Goal: Task Accomplishment & Management: Manage account settings

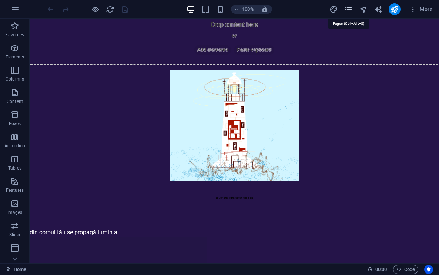
click at [349, 11] on icon "pages" at bounding box center [348, 9] width 9 height 9
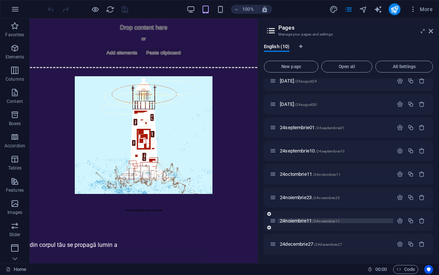
scroll to position [54, 0]
click at [319, 243] on span "/24decembrie27" at bounding box center [328, 244] width 28 height 4
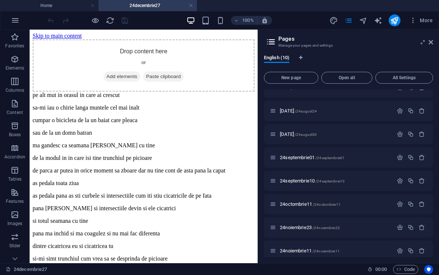
scroll to position [0, 0]
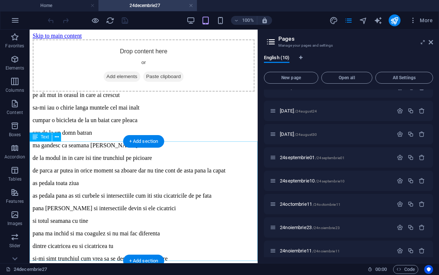
click at [55, 148] on div "pe alt mut in orasul in care ai crescut sa-mi iau o chirie langa muntele cel ma…" at bounding box center [144, 196] width 222 height 208
click at [51, 147] on div "pe alt mut in orasul in care ai crescut sa-mi iau o chirie langa muntele cel ma…" at bounding box center [144, 196] width 222 height 208
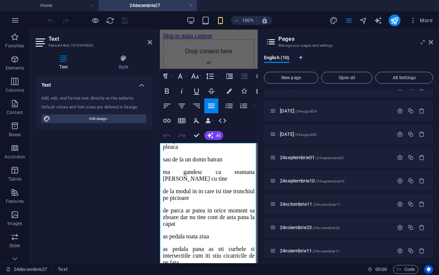
click at [178, 112] on p "pe alt mut in orasul in care ai crescut" at bounding box center [209, 108] width 92 height 7
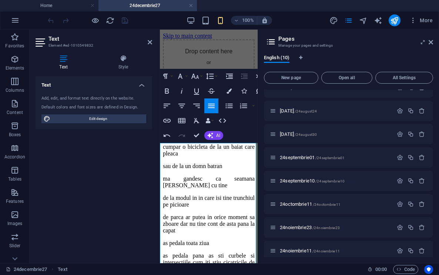
click at [179, 118] on p "pe altă linie temporală mă mut in orasul in care ai crescut" at bounding box center [209, 111] width 92 height 13
click at [204, 118] on p "pe altă linie temporală mă mut în orasul in care ai crescut" at bounding box center [209, 111] width 92 height 13
click at [219, 118] on p "pe altă linie temporală mă mut în orașul in care ai crescut" at bounding box center [209, 111] width 92 height 13
drag, startPoint x: 161, startPoint y: 167, endPoint x: 178, endPoint y: 168, distance: 17.4
click at [178, 138] on p "sa-mi iau o chirie langa muntele cel mai inalt" at bounding box center [209, 130] width 92 height 13
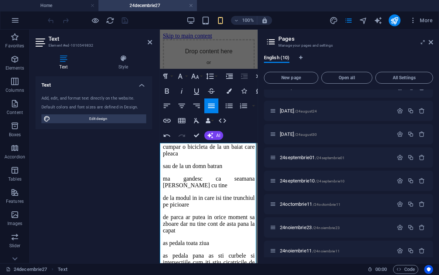
click at [241, 138] on p "îmi iau o chirie langa muntele cel mai inalt" at bounding box center [209, 130] width 92 height 13
click at [252, 138] on p "îmi iau o chirie lânga muntele cel mai inalt" at bounding box center [209, 130] width 92 height 13
click at [216, 138] on p "îmi iau o chirie lângă muntele cel mai inalt" at bounding box center [209, 130] width 92 height 13
click at [180, 157] on p "cumpar o bicicleta de la un baiat care pleaca" at bounding box center [209, 150] width 92 height 13
click at [221, 157] on p "cumpăr o bicicleta de la un baiat care pleaca" at bounding box center [209, 150] width 92 height 13
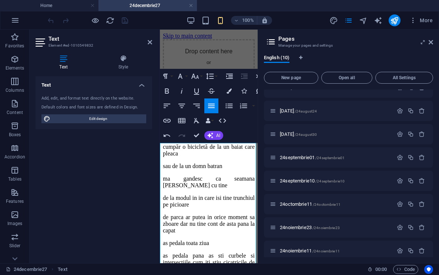
click at [168, 157] on p "cumpăr o bicicletă de la un baiat care pleaca" at bounding box center [209, 150] width 92 height 13
click at [215, 157] on p "cumpăr o bicicletă de la un băiat care pleaca" at bounding box center [209, 150] width 92 height 13
drag, startPoint x: 203, startPoint y: 195, endPoint x: 220, endPoint y: 195, distance: 17.0
click at [220, 169] on p "sau de la un domn batran" at bounding box center [209, 166] width 92 height 7
drag, startPoint x: 177, startPoint y: 187, endPoint x: 160, endPoint y: 187, distance: 16.7
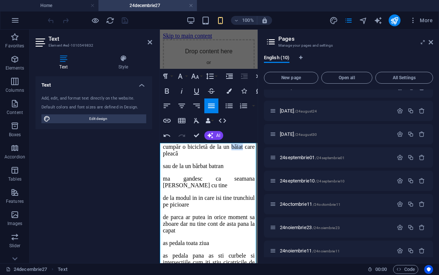
click at [163, 157] on p "cumpăr o bicicletă de la un băiat care pleacă" at bounding box center [209, 150] width 92 height 13
click at [236, 169] on p "sau de la un bărbat batran" at bounding box center [209, 166] width 92 height 7
click at [245, 169] on p "sau de la un bărbat bătran" at bounding box center [209, 166] width 92 height 7
click at [169, 189] on p "ma gandesc ca seamana putin cu tine" at bounding box center [209, 181] width 92 height 13
click at [183, 189] on p "mă gandesc ca seamana putin cu tine" at bounding box center [209, 181] width 92 height 13
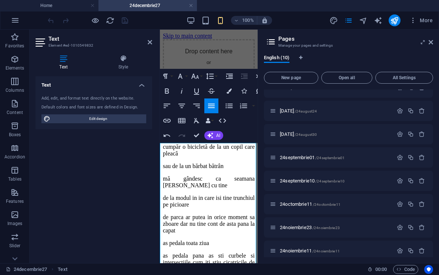
click at [218, 189] on p "mă gândesc ca seamana putin cu tine" at bounding box center [209, 181] width 92 height 13
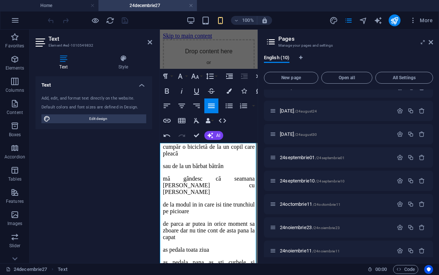
click at [245, 195] on p "mă gândesc că seamana putin cu tine" at bounding box center [209, 185] width 92 height 20
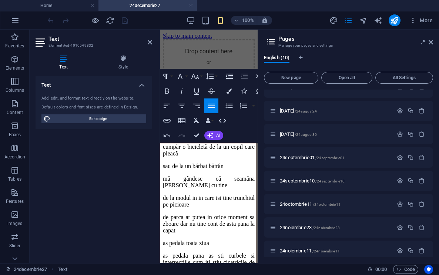
click at [253, 189] on p "mă gândesc că seamăna putin cu tine" at bounding box center [209, 181] width 92 height 13
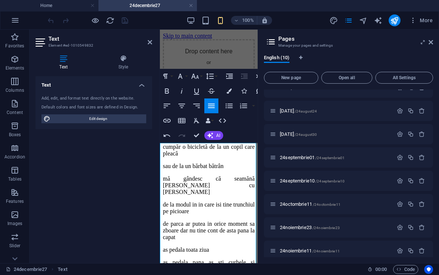
click at [171, 195] on p "mă gândesc că seamănă putin cu tine" at bounding box center [209, 185] width 92 height 20
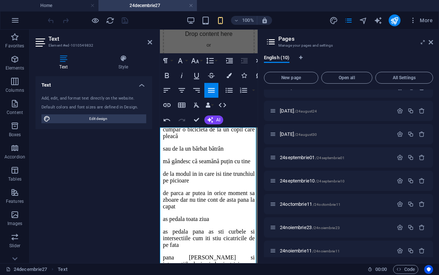
scroll to position [18, 0]
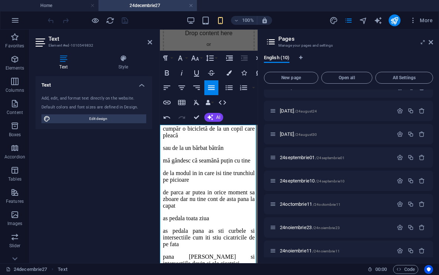
click at [209, 183] on p "de la modul in in care isi tine trunchiul pe picioare" at bounding box center [209, 176] width 92 height 13
drag, startPoint x: 223, startPoint y: 198, endPoint x: 218, endPoint y: 198, distance: 5.2
click at [218, 183] on p "de la modul în in care isi tine trunchiul pe picioare" at bounding box center [209, 176] width 92 height 13
click at [235, 183] on p "de la modul în care isi tine trunchiul pe picioare" at bounding box center [209, 176] width 92 height 13
click at [244, 183] on p "de la modul în care își tine trunchiul pe picioare" at bounding box center [209, 176] width 92 height 13
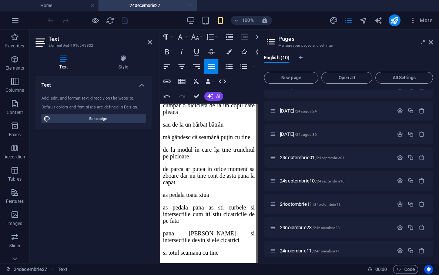
scroll to position [42, 0]
click at [189, 185] on p "de parca ar putea in orice moment sa zboare dar nu tine cont de asta pana la ca…" at bounding box center [209, 175] width 92 height 20
click at [229, 185] on p "de parcă ar putea in orice moment sa zboare dar nu tine cont de asta pana la ca…" at bounding box center [209, 175] width 92 height 20
click at [198, 185] on p "de parcă ar putea în orice moment sa zboare dar nu tine cont de asta pana la ca…" at bounding box center [209, 175] width 92 height 20
click at [163, 185] on p "de parcă ar putea în orice moment să zboare dar nu tine cont de asta pana la ca…" at bounding box center [209, 175] width 92 height 20
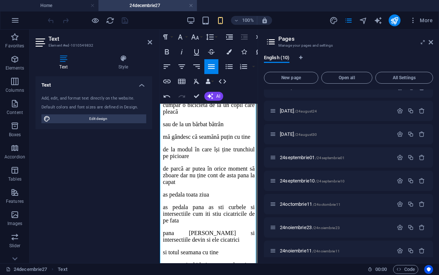
click at [234, 185] on p "de parcă ar putea în orice moment să zboare dar nu ține cont de asta pana la ca…" at bounding box center [209, 175] width 92 height 20
click at [175, 185] on p "de parcă ar putea în orice moment să zboare dar nu ține cont de asta până la ca…" at bounding box center [209, 175] width 92 height 20
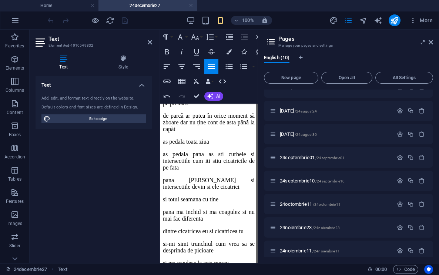
scroll to position [102, 0]
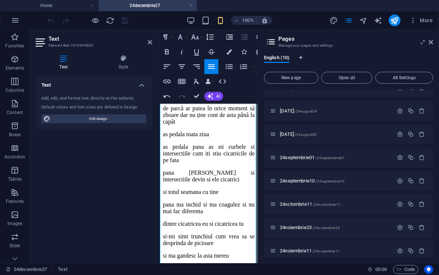
click at [167, 138] on p "as pedala toata ziua" at bounding box center [209, 134] width 92 height 7
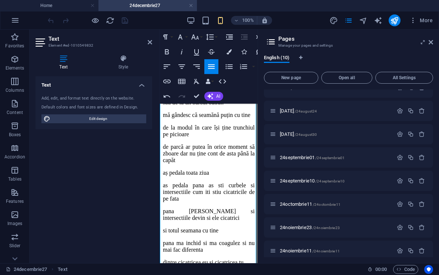
scroll to position [65, 0]
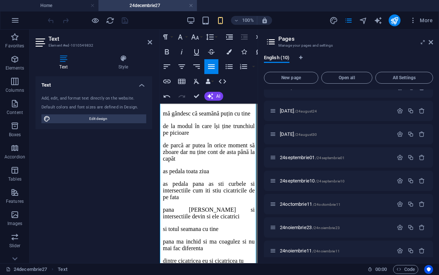
click at [163, 162] on p "de parcă ar putea în orice moment să zboare dar nu ține cont de asta până la ca…" at bounding box center [209, 152] width 92 height 20
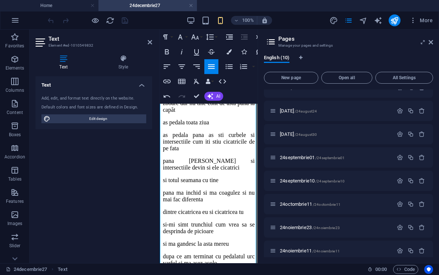
scroll to position [116, 0]
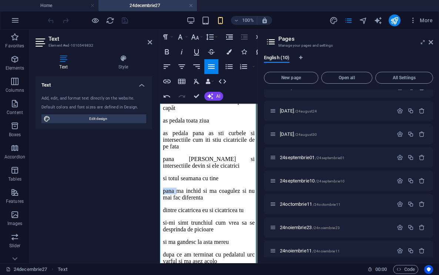
drag, startPoint x: 184, startPoint y: 192, endPoint x: 160, endPoint y: 192, distance: 23.3
click at [163, 192] on p "pana ma inchid si ma coagulez si nu mai fac diferenta" at bounding box center [209, 194] width 92 height 13
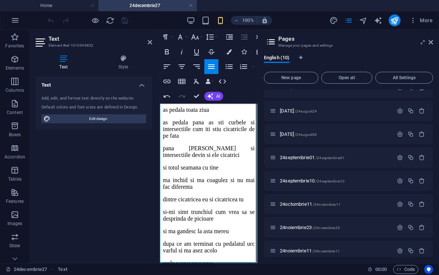
scroll to position [126, 0]
click at [169, 210] on p "si-mi simt trunchiul cum vrea sa se desprinda de picioare" at bounding box center [209, 215] width 92 height 13
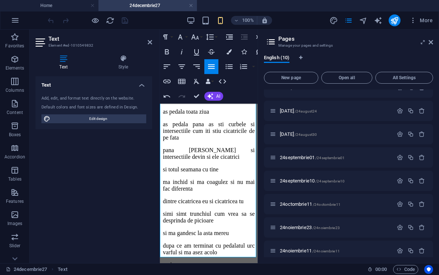
scroll to position [119, 0]
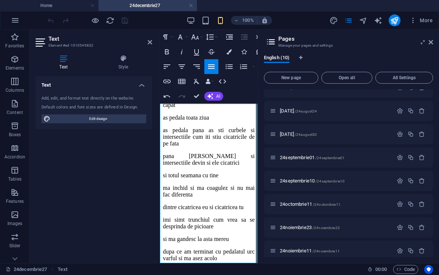
click at [163, 248] on p "dupa ce am terminat cu pedalatul urc varful si ma asez acolo" at bounding box center [209, 254] width 92 height 13
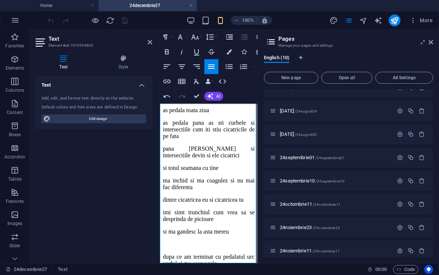
scroll to position [126, 0]
click at [175, 254] on p "dupa ce am terminat cu pedalatul urc varful si ma asez acolo" at bounding box center [209, 260] width 92 height 13
click at [217, 254] on p "după ce am terminat cu pedalatul urc varful si ma asez acolo" at bounding box center [209, 260] width 92 height 13
click at [237, 254] on p "după ce am terminat cu pedalatul urc vârful si ma asez acolo" at bounding box center [209, 260] width 92 height 13
click at [254, 254] on p "după ce am terminat cu pedalatul urc vârful și ma asez acolo" at bounding box center [209, 260] width 92 height 13
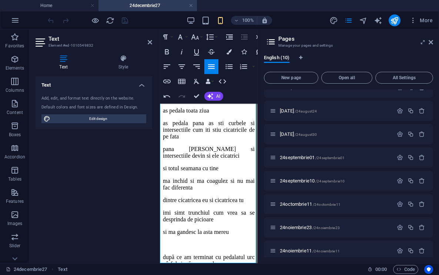
click at [167, 254] on p "după ce am terminat cu pedalatul urc vârful și mă asez acolo" at bounding box center [209, 260] width 92 height 13
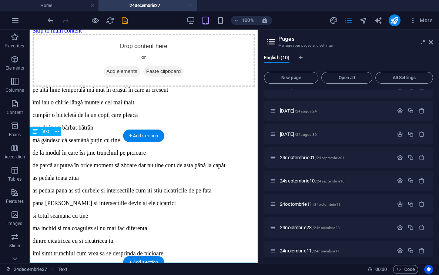
scroll to position [5, 0]
click at [129, 152] on div "pe altă linie temporală mă mut în orașul în care ai crescut îmi iau o chirie lâ…" at bounding box center [144, 197] width 222 height 221
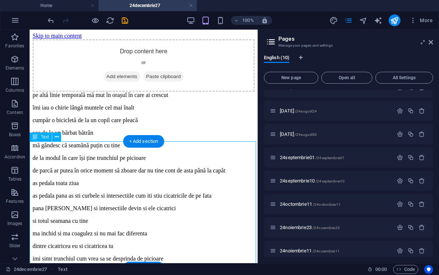
click at [142, 217] on div "pe altă linie temporală mă mut în orașul în care ai crescut îmi iau o chirie lâ…" at bounding box center [144, 202] width 222 height 221
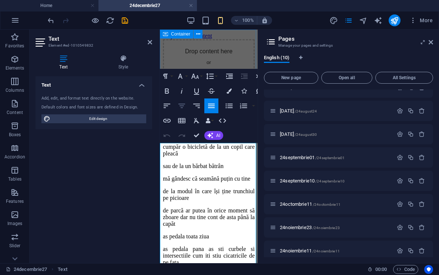
click at [184, 103] on icon "button" at bounding box center [181, 105] width 9 height 9
click at [197, 201] on p "de la modul în care își ține trunchiul pe picioare" at bounding box center [209, 194] width 92 height 13
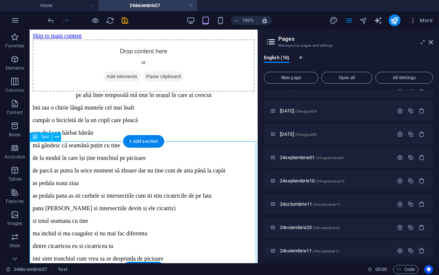
click at [163, 182] on div "pe altă linie temporală mă mut în orașul în care ai crescut îmi iau o chirie lâ…" at bounding box center [144, 202] width 222 height 221
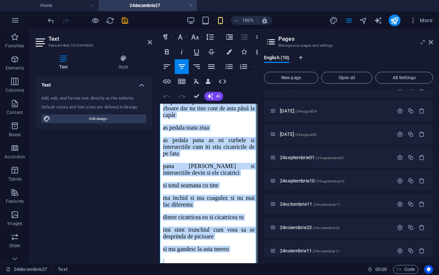
scroll to position [126, 0]
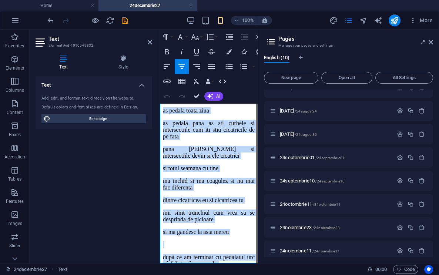
drag, startPoint x: 163, startPoint y: 147, endPoint x: 238, endPoint y: 280, distance: 153.1
click at [238, 275] on html "Skip to main content Drop content here or Add elements Paste clipboard pe altă …" at bounding box center [209, 95] width 98 height 382
click at [185, 68] on icon "button" at bounding box center [181, 66] width 9 height 9
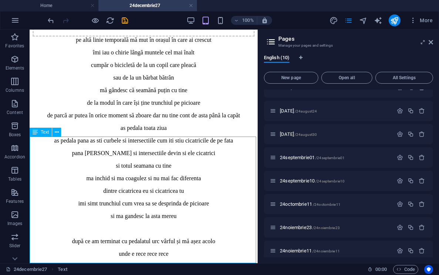
scroll to position [5, 0]
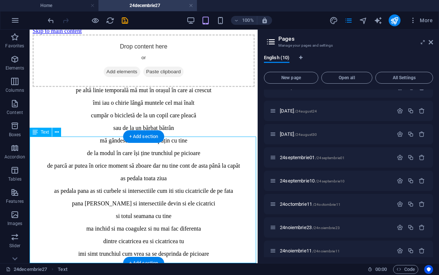
click at [63, 141] on div "pe altă linie temporală mă mut în orașul în care ai crescut îmi iau o chirie lâ…" at bounding box center [144, 197] width 222 height 221
click at [69, 141] on div "pe altă linie temporală mă mut în orașul în care ai crescut îmi iau o chirie lâ…" at bounding box center [144, 197] width 222 height 221
click at [67, 141] on div "pe altă linie temporală mă mut în orașul în care ai crescut îmi iau o chirie lâ…" at bounding box center [144, 197] width 222 height 221
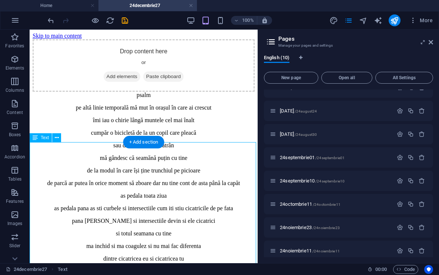
scroll to position [0, 0]
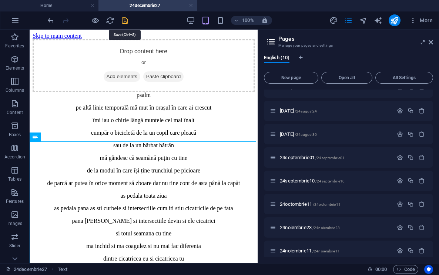
click at [123, 20] on icon "save" at bounding box center [125, 20] width 9 height 9
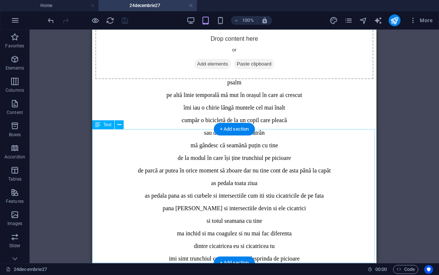
scroll to position [12, 0]
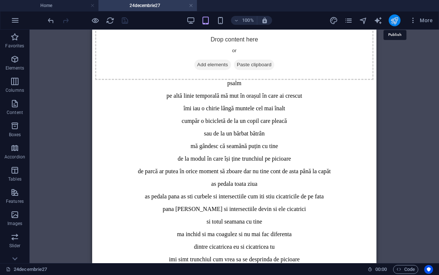
click at [397, 20] on icon "publish" at bounding box center [394, 20] width 9 height 9
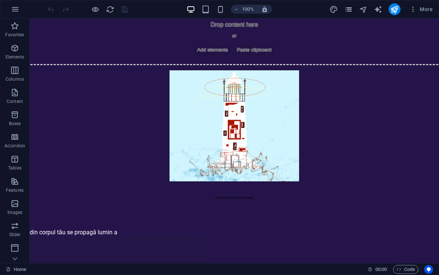
click at [348, 12] on icon "pages" at bounding box center [348, 9] width 9 height 9
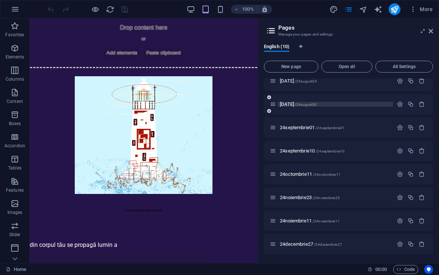
scroll to position [54, 0]
click at [299, 174] on span "24octombrie11 /24octombrie11" at bounding box center [310, 174] width 61 height 6
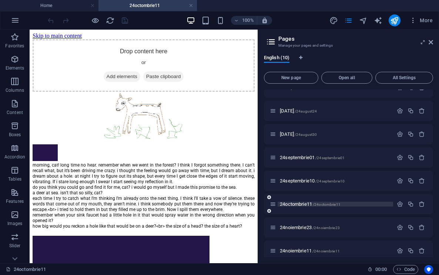
scroll to position [0, 0]
click at [303, 204] on span "24octombrie11 /24octombrie11" at bounding box center [310, 204] width 61 height 6
click at [300, 226] on span "24noiembrie23 /24noiembrie23" at bounding box center [310, 228] width 60 height 6
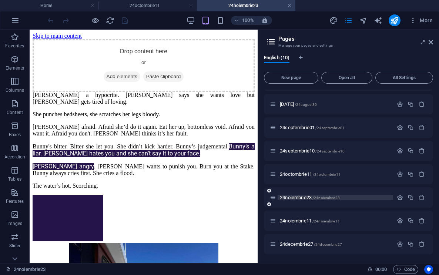
scroll to position [65, 0]
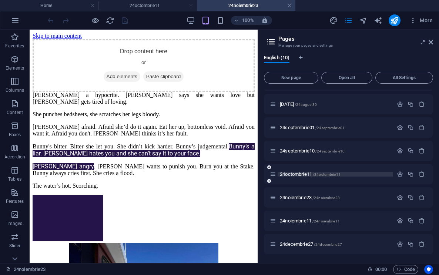
click at [301, 175] on span "24octombrie11 /24octombrie11" at bounding box center [310, 174] width 61 height 6
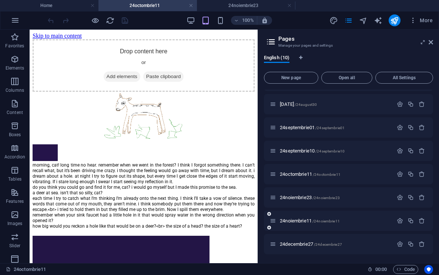
click at [299, 225] on div "24noiembrie11 /24noiembrie11" at bounding box center [331, 220] width 123 height 9
click at [299, 221] on span "24noiembrie11 /24noiembrie11" at bounding box center [310, 221] width 60 height 6
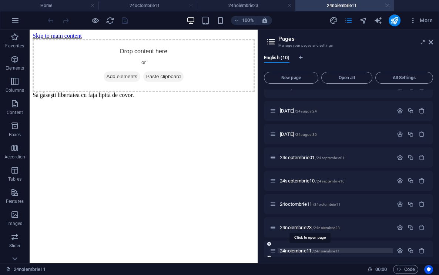
scroll to position [0, 0]
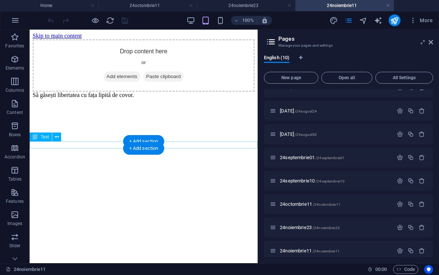
click at [115, 98] on div "Să găsești libertatea cu fața lipită de covor." at bounding box center [144, 95] width 222 height 7
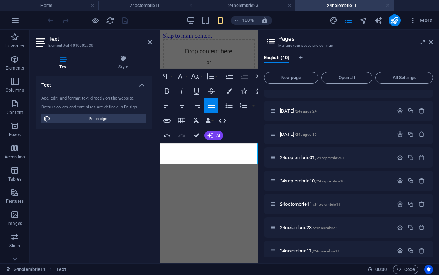
click at [164, 112] on p at bounding box center [209, 108] width 92 height 7
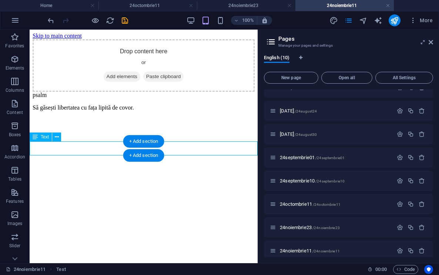
click at [40, 111] on div "psalm Să găsești libertatea cu fața lipită de covor." at bounding box center [144, 101] width 222 height 19
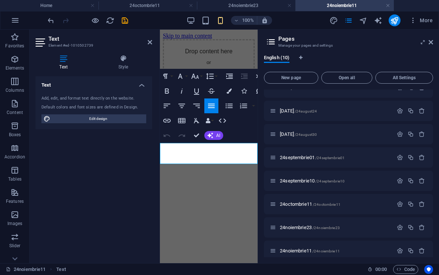
click at [174, 131] on p "Să găsești libertatea cu fața lipită de covor." at bounding box center [209, 124] width 92 height 13
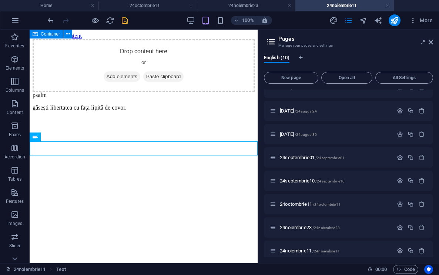
click at [127, 20] on icon "save" at bounding box center [125, 20] width 9 height 9
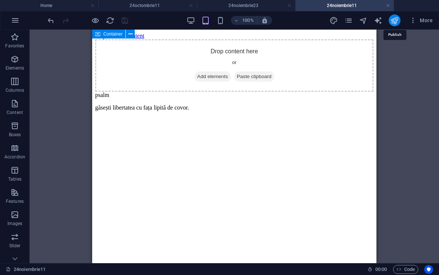
click at [396, 24] on icon "publish" at bounding box center [394, 20] width 9 height 9
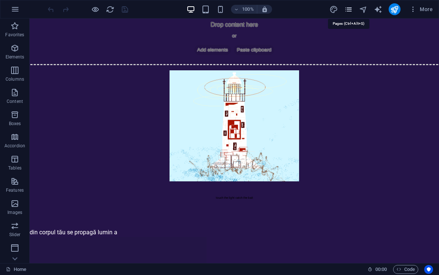
click at [348, 12] on icon "pages" at bounding box center [348, 9] width 9 height 9
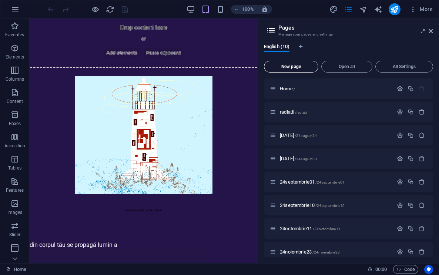
click at [299, 65] on span "New page" at bounding box center [291, 66] width 48 height 4
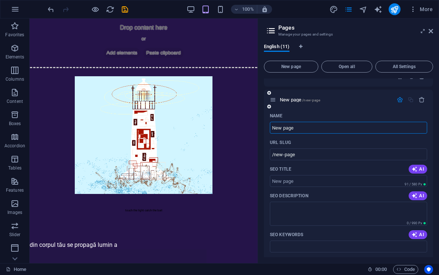
scroll to position [205, 0]
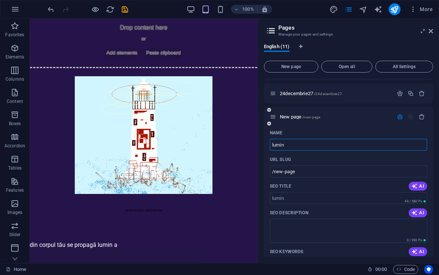
type input "lumin"
type input "/lumin"
type input "lumina"
type input "/lumina"
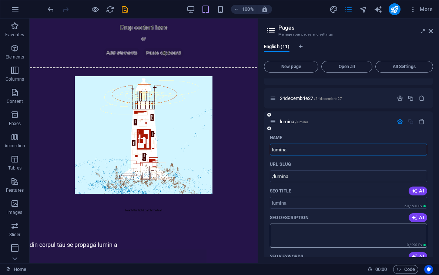
scroll to position [199, 0]
click at [384, 121] on p "lumina /lumina" at bounding box center [335, 122] width 111 height 5
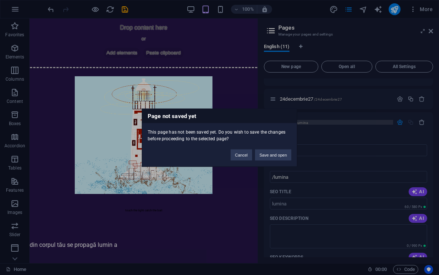
click at [384, 121] on div "Page not saved yet This page has not been saved yet. Do you wish to save the ch…" at bounding box center [219, 137] width 439 height 275
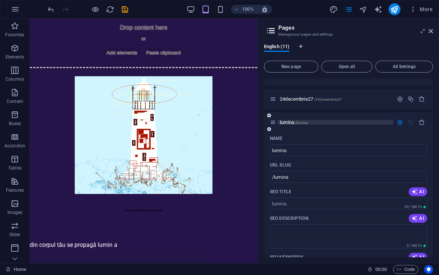
click at [384, 121] on p "lumina /lumina" at bounding box center [335, 122] width 111 height 5
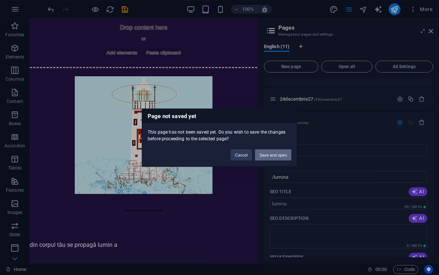
click at [270, 155] on button "Save and open" at bounding box center [273, 154] width 36 height 11
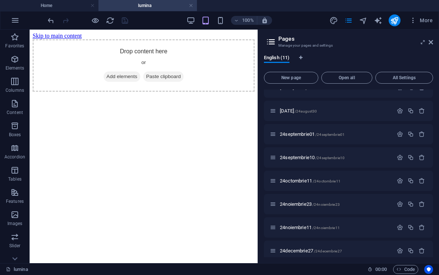
scroll to position [0, 0]
click at [95, 95] on html "Skip to main content Drop content here or Add elements Paste clipboard" at bounding box center [144, 62] width 228 height 65
click at [94, 95] on html "Skip to main content Drop content here or Add elements Paste clipboard" at bounding box center [144, 62] width 228 height 65
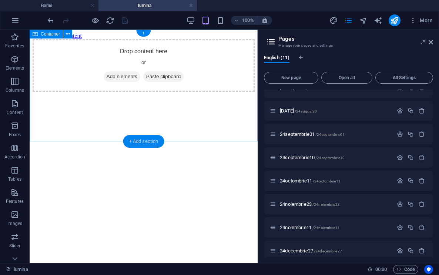
click at [138, 146] on div "+ Add section" at bounding box center [143, 141] width 41 height 13
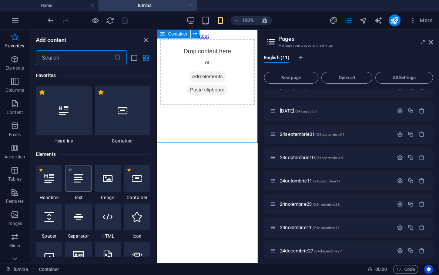
click at [75, 183] on icon at bounding box center [79, 179] width 10 height 10
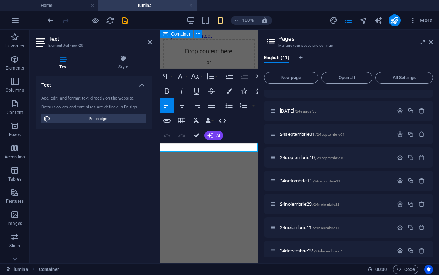
click at [75, 183] on div "Text Add, edit, and format text directly on the website. Default colors and fon…" at bounding box center [94, 166] width 117 height 181
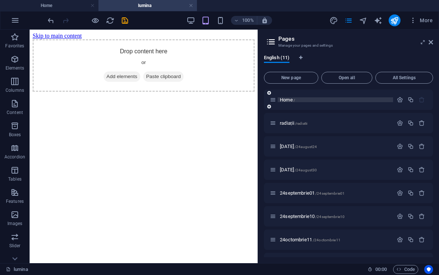
click at [287, 101] on span "Home /" at bounding box center [287, 100] width 15 height 6
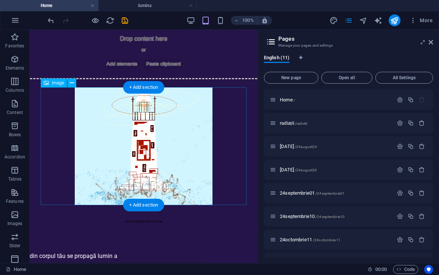
click at [155, 120] on figure at bounding box center [144, 146] width 206 height 118
select select "px"
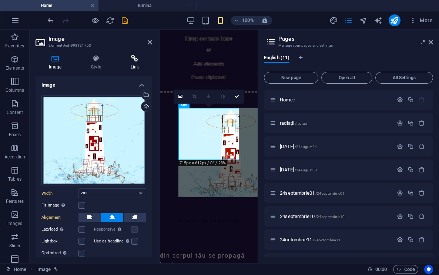
click at [132, 57] on icon at bounding box center [134, 58] width 35 height 7
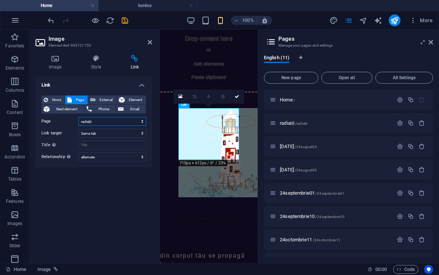
select select "10"
click at [235, 95] on icon at bounding box center [237, 96] width 4 height 4
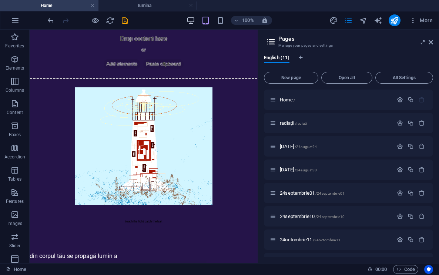
scroll to position [0, 0]
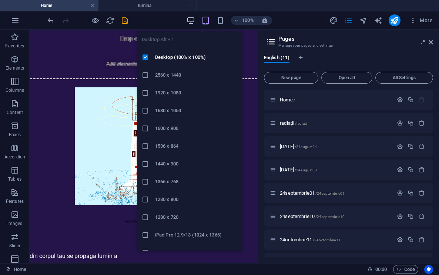
click at [192, 18] on icon "button" at bounding box center [190, 20] width 9 height 9
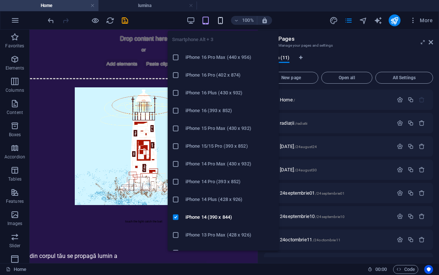
click at [219, 20] on icon "button" at bounding box center [220, 20] width 9 height 9
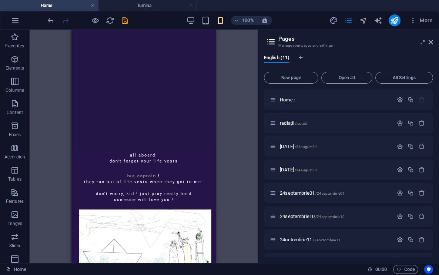
scroll to position [216, 0]
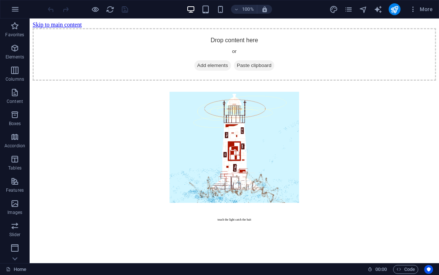
click at [393, 92] on figure at bounding box center [234, 148] width 381 height 112
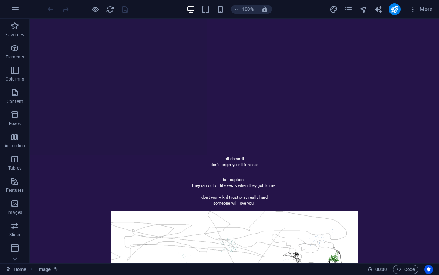
scroll to position [235, 0]
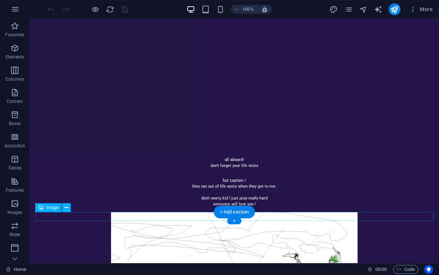
select select "px"
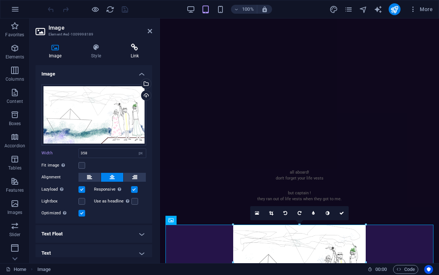
click at [131, 55] on h4 "Link" at bounding box center [134, 52] width 35 height 16
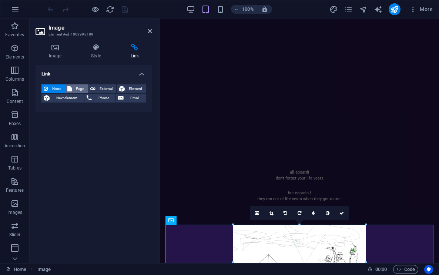
click at [82, 88] on span "Page" at bounding box center [79, 88] width 11 height 9
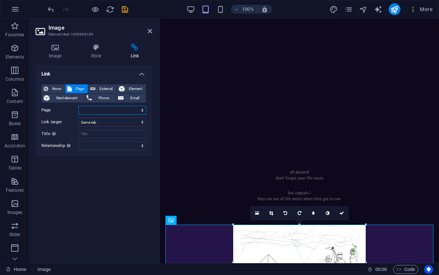
select select "1"
click at [343, 214] on icon at bounding box center [341, 213] width 4 height 4
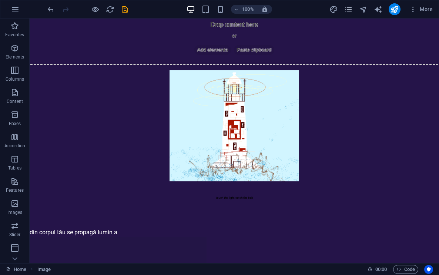
scroll to position [0, 0]
click at [353, 9] on span "pages" at bounding box center [348, 9] width 9 height 9
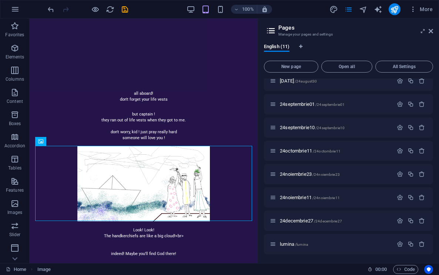
scroll to position [78, 0]
click at [310, 68] on span "New page" at bounding box center [291, 66] width 48 height 4
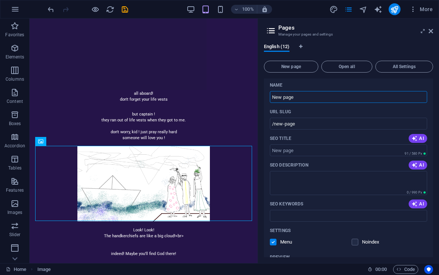
scroll to position [273, 0]
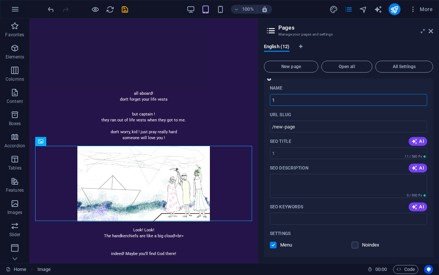
type input "1"
type input "/1"
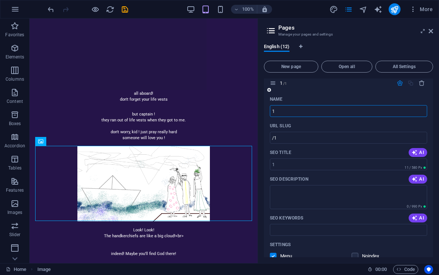
scroll to position [258, 0]
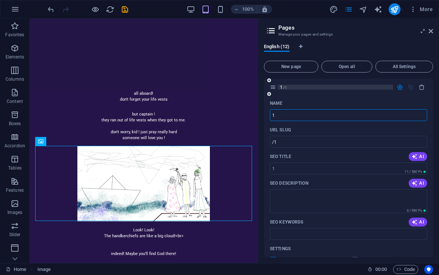
click at [284, 87] on span "/1" at bounding box center [285, 87] width 4 height 4
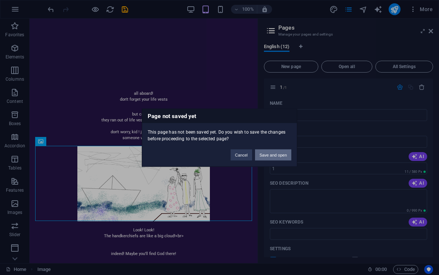
click at [282, 153] on button "Save and open" at bounding box center [273, 154] width 36 height 11
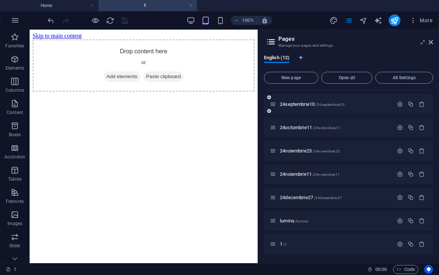
scroll to position [112, 0]
click at [287, 245] on p "1 /1" at bounding box center [335, 244] width 111 height 5
click at [322, 246] on p "1 /1" at bounding box center [335, 244] width 111 height 5
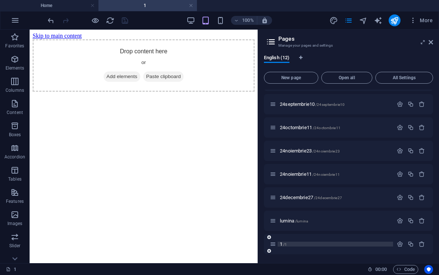
click at [322, 246] on p "1 /1" at bounding box center [335, 244] width 111 height 5
click at [292, 245] on p "1 /1" at bounding box center [335, 244] width 111 height 5
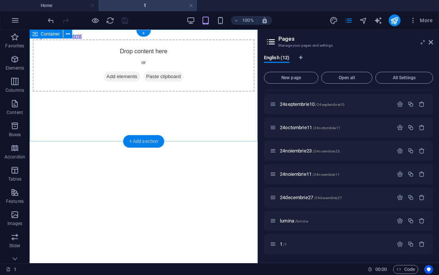
click at [149, 135] on div "+ Add section" at bounding box center [143, 141] width 41 height 13
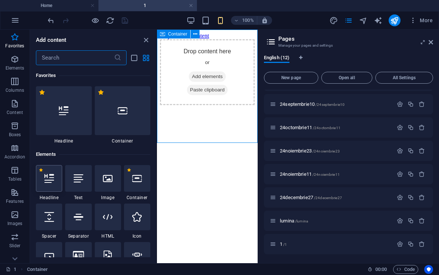
scroll to position [0, 0]
click at [76, 178] on icon at bounding box center [79, 179] width 10 height 10
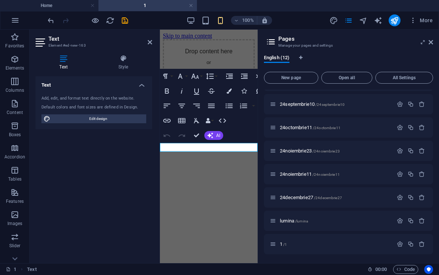
scroll to position [112, 0]
click at [208, 118] on p "New text element" at bounding box center [209, 114] width 92 height 7
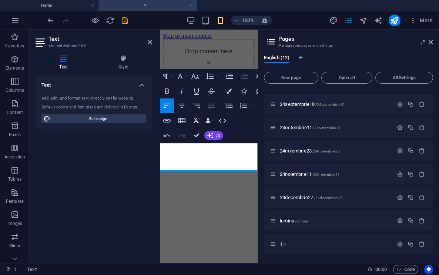
click at [208, 108] on icon "button" at bounding box center [211, 105] width 9 height 9
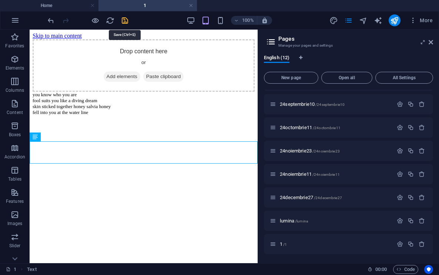
click at [128, 19] on icon "save" at bounding box center [125, 20] width 9 height 9
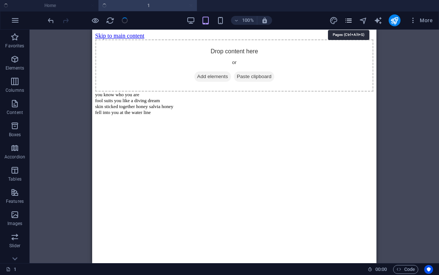
click at [347, 23] on icon "pages" at bounding box center [348, 20] width 9 height 9
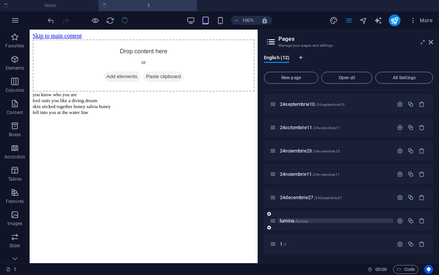
click at [302, 221] on span "/lumina" at bounding box center [301, 221] width 13 height 4
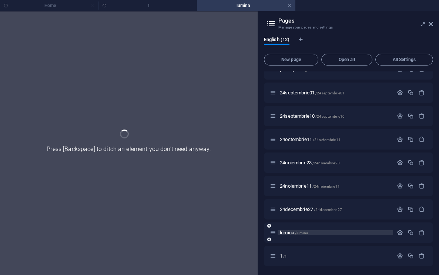
scroll to position [82, 0]
click at [142, 4] on ul "Home 1 lumina" at bounding box center [219, 5] width 439 height 11
click at [292, 231] on span "lumina /lumina" at bounding box center [294, 233] width 28 height 6
click at [137, 4] on ul "Home 1 lumina" at bounding box center [219, 5] width 439 height 11
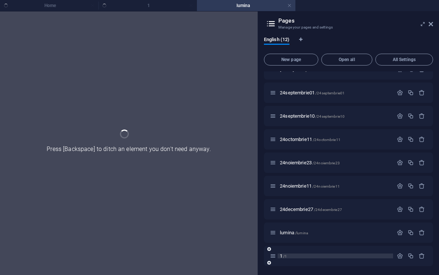
click at [301, 257] on p "1 /1" at bounding box center [335, 255] width 111 height 5
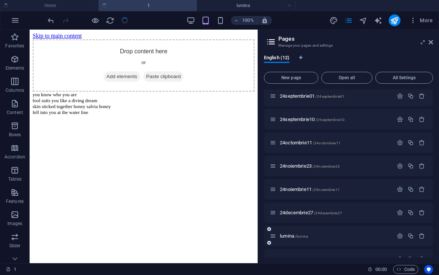
scroll to position [112, 0]
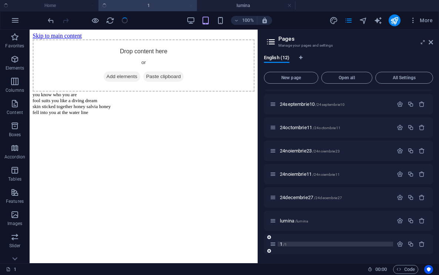
click at [306, 245] on p "1 /1" at bounding box center [335, 244] width 111 height 5
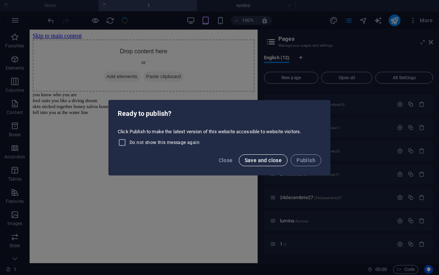
click at [266, 157] on span "Save and close" at bounding box center [263, 160] width 37 height 6
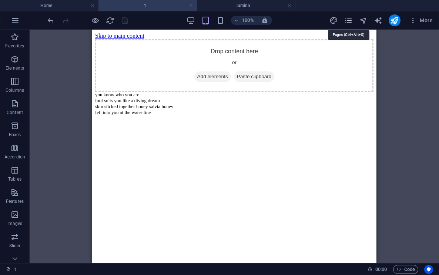
click at [347, 19] on icon "pages" at bounding box center [348, 20] width 9 height 9
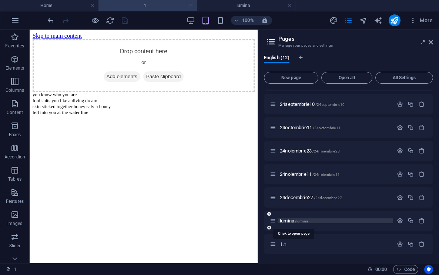
click at [298, 221] on span "/lumina" at bounding box center [301, 221] width 13 height 4
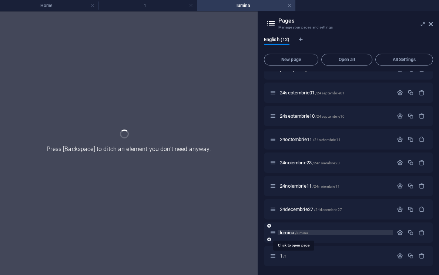
scroll to position [82, 0]
click at [419, 232] on icon "button" at bounding box center [421, 232] width 6 height 6
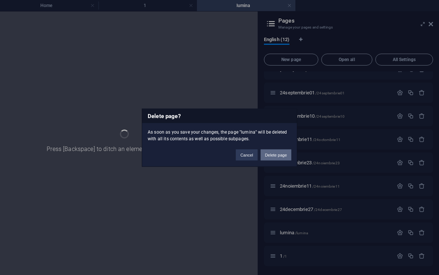
click at [272, 157] on button "Delete page" at bounding box center [275, 154] width 31 height 11
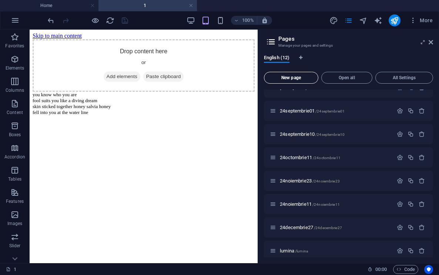
click at [296, 77] on span "New page" at bounding box center [291, 77] width 48 height 4
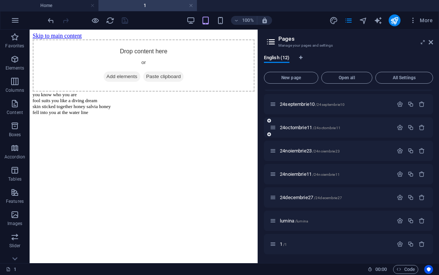
scroll to position [112, 0]
click at [304, 221] on span "/lumina" at bounding box center [301, 221] width 13 height 4
click at [320, 221] on p "lumina /lumina" at bounding box center [335, 220] width 111 height 5
click at [421, 223] on icon "button" at bounding box center [421, 221] width 6 height 6
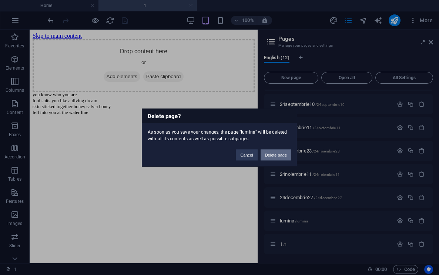
click at [273, 157] on button "Delete page" at bounding box center [275, 154] width 31 height 11
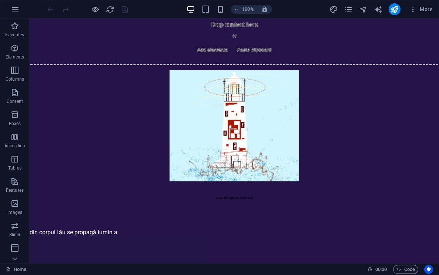
click at [347, 13] on icon "pages" at bounding box center [348, 9] width 9 height 9
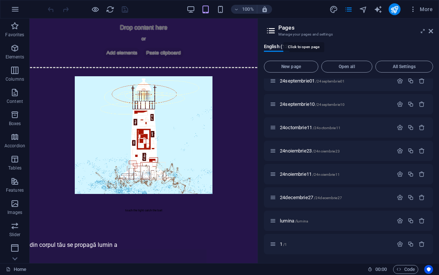
scroll to position [101, 0]
click at [303, 219] on span "/lumina" at bounding box center [301, 221] width 13 height 4
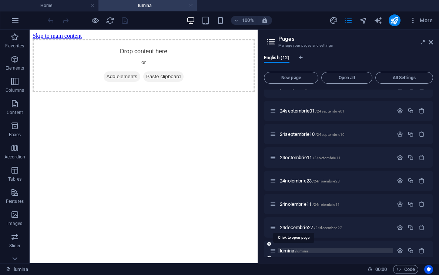
scroll to position [0, 0]
click at [158, 95] on html "Skip to main content Drop content here or Add elements Paste clipboard" at bounding box center [144, 62] width 228 height 65
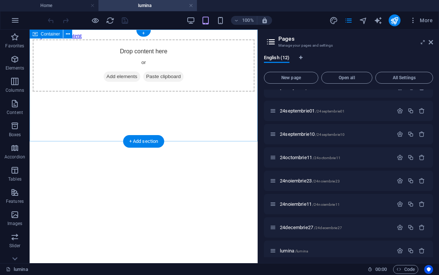
click at [147, 92] on div "Drop content here or Add elements Paste clipboard" at bounding box center [144, 65] width 222 height 53
click at [149, 146] on div "+ Add section" at bounding box center [143, 141] width 41 height 13
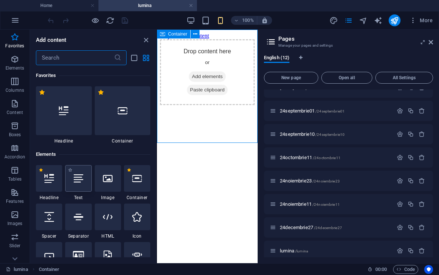
click at [74, 180] on icon at bounding box center [79, 179] width 10 height 10
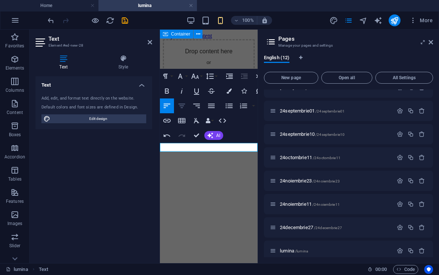
click at [182, 105] on icon "button" at bounding box center [181, 106] width 7 height 4
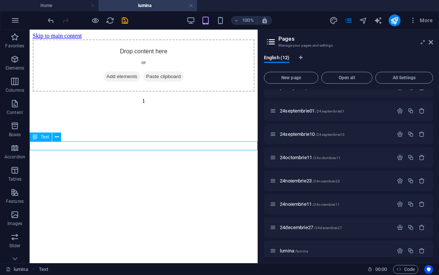
click at [184, 104] on div "1" at bounding box center [144, 101] width 222 height 7
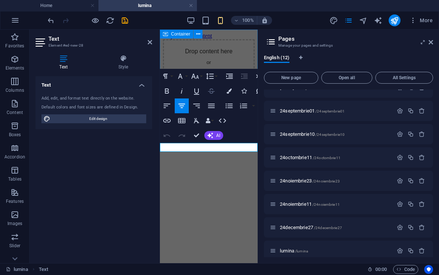
click at [212, 91] on icon "button" at bounding box center [211, 91] width 9 height 9
click at [221, 126] on button "HTML" at bounding box center [222, 120] width 14 height 15
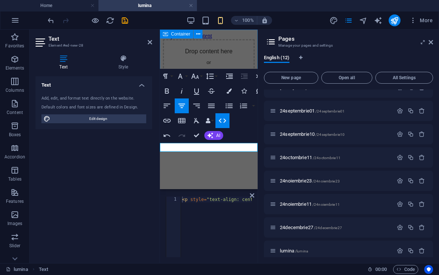
click at [221, 126] on button "HTML" at bounding box center [222, 120] width 14 height 15
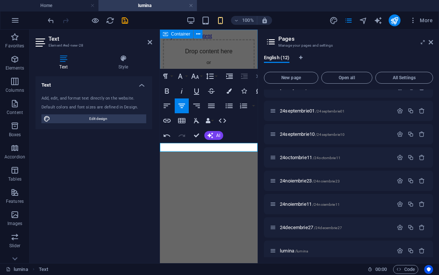
click at [256, 76] on icon "button" at bounding box center [259, 76] width 9 height 9
click at [151, 42] on icon at bounding box center [150, 42] width 4 height 6
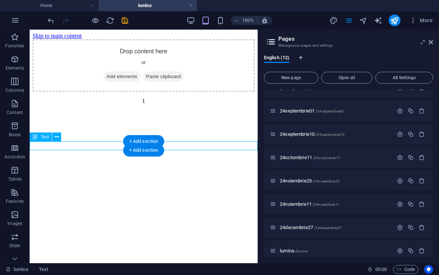
click at [174, 104] on div "1" at bounding box center [144, 101] width 222 height 7
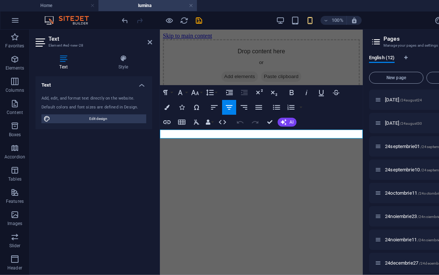
scroll to position [47, 0]
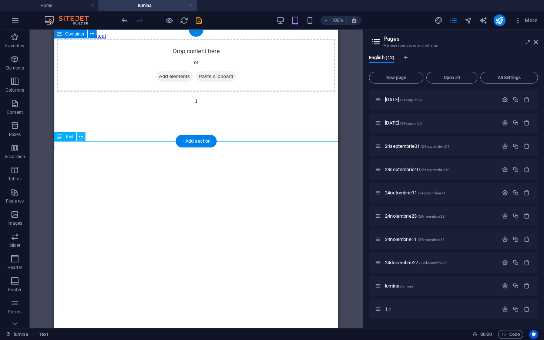
click at [79, 139] on icon at bounding box center [81, 137] width 4 height 8
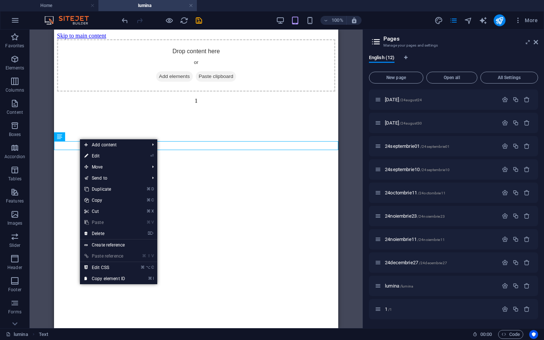
click at [196, 110] on html "Skip to main content Drop content here or Add elements Paste clipboard 1" at bounding box center [196, 70] width 284 height 81
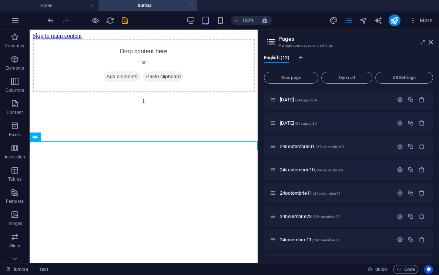
click at [162, 110] on html "Skip to main content Drop content here or Add elements Paste clipboard 1" at bounding box center [144, 70] width 228 height 81
click at [149, 104] on div "1" at bounding box center [144, 101] width 222 height 7
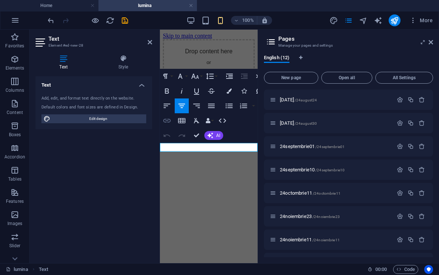
click at [167, 121] on icon "button" at bounding box center [166, 121] width 7 height 4
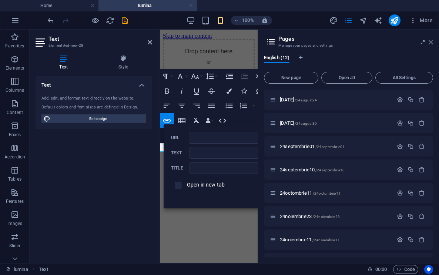
click at [430, 44] on icon at bounding box center [430, 42] width 4 height 6
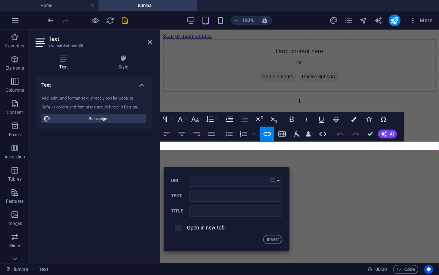
click at [280, 182] on button "Choose Link" at bounding box center [275, 181] width 14 height 12
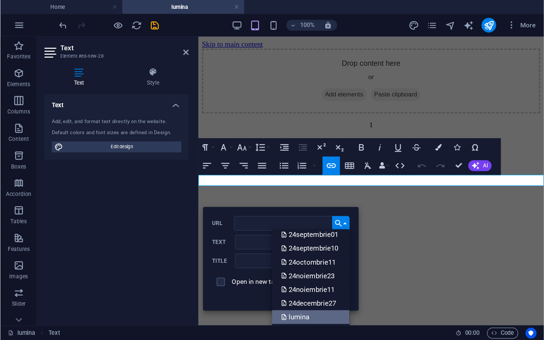
scroll to position [48, 0]
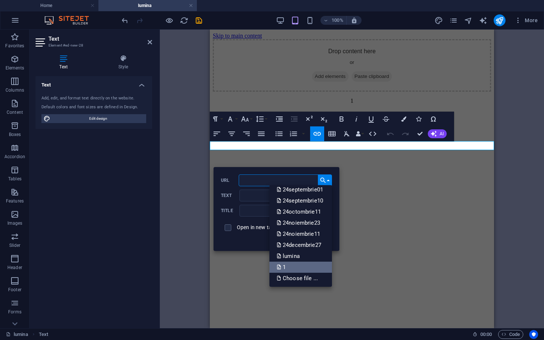
click at [297, 269] on link "1" at bounding box center [300, 267] width 63 height 11
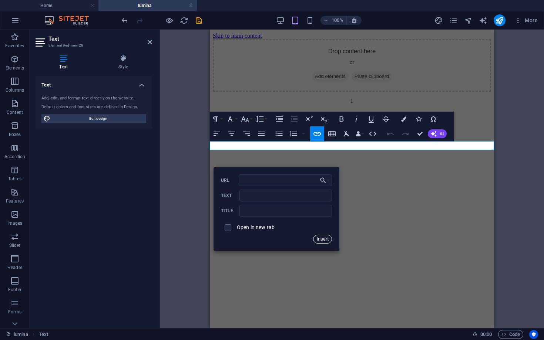
click at [324, 239] on button "Insert" at bounding box center [322, 239] width 19 height 9
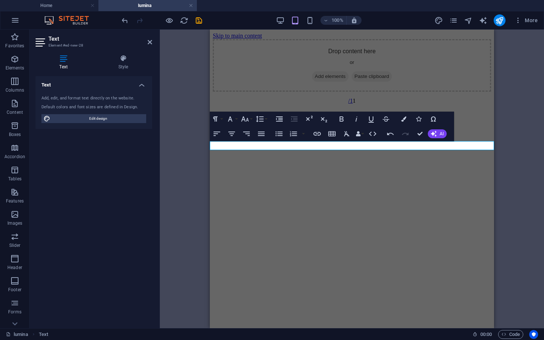
click at [358, 104] on p "/1 ​1" at bounding box center [352, 101] width 278 height 7
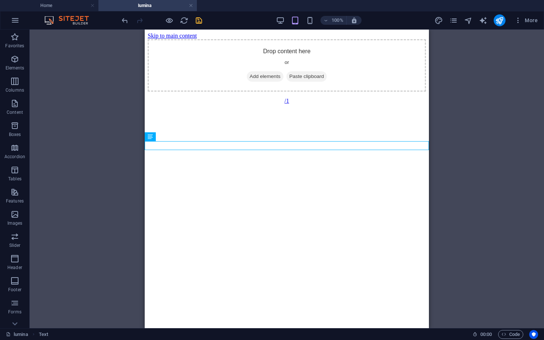
click at [202, 22] on icon "save" at bounding box center [199, 20] width 9 height 9
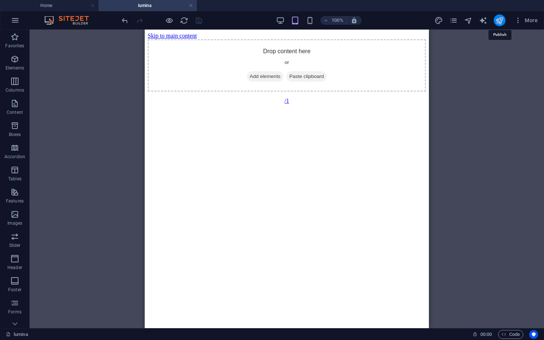
click at [438, 22] on icon "publish" at bounding box center [499, 20] width 9 height 9
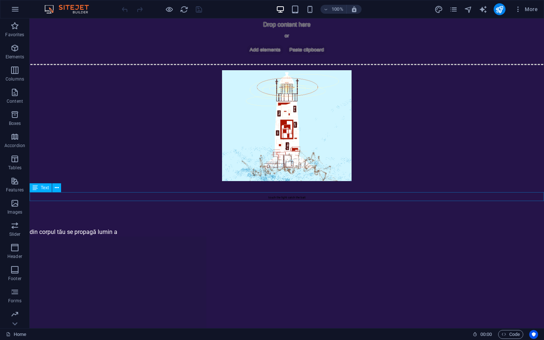
click at [314, 196] on div "touch the light catch the bait" at bounding box center [287, 196] width 514 height 9
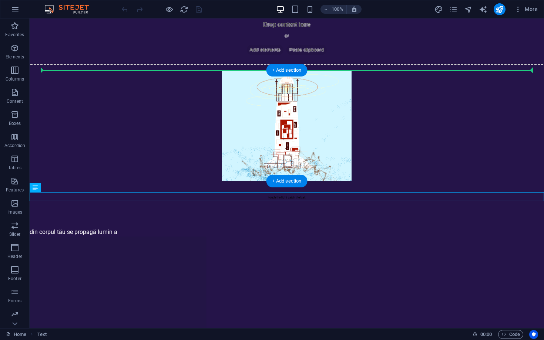
drag, startPoint x: 314, startPoint y: 196, endPoint x: 322, endPoint y: 79, distance: 117.9
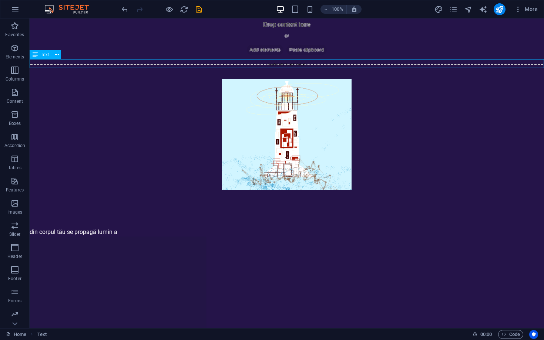
click at [304, 64] on div "touch the light catch the bait" at bounding box center [287, 63] width 514 height 9
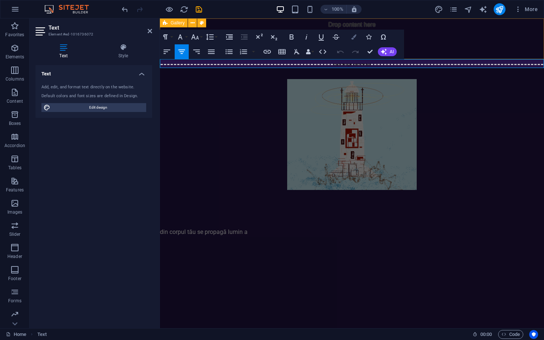
click at [354, 37] on icon "button" at bounding box center [353, 36] width 5 height 5
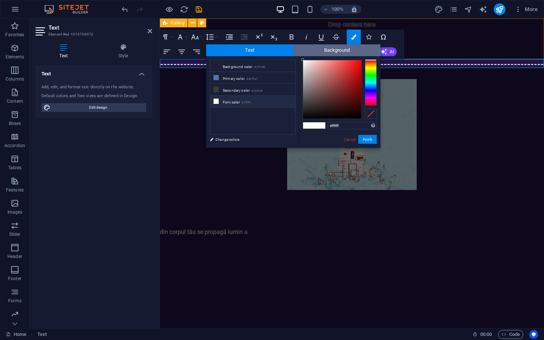
drag, startPoint x: 310, startPoint y: 72, endPoint x: 299, endPoint y: 53, distance: 22.1
click at [299, 53] on div "Text Background less Background color #251449 Primary color #4e79a7 Secondary c…" at bounding box center [293, 96] width 174 height 104
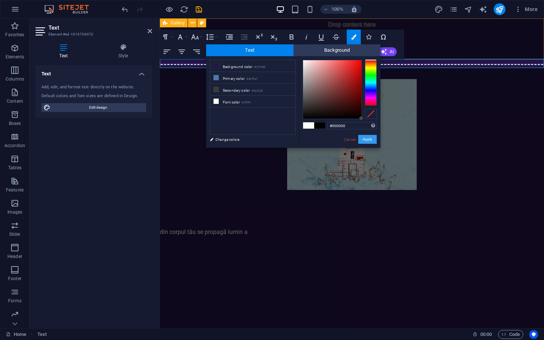
click at [366, 138] on button "Apply" at bounding box center [367, 139] width 18 height 9
click at [366, 138] on div "Image Placeholder Gallery Text Image Text Paragraph Format Normal Heading 1 Hea…" at bounding box center [352, 173] width 384 height 310
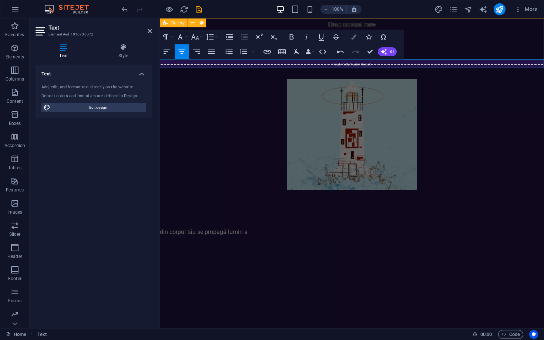
click at [354, 38] on icon "button" at bounding box center [353, 36] width 5 height 5
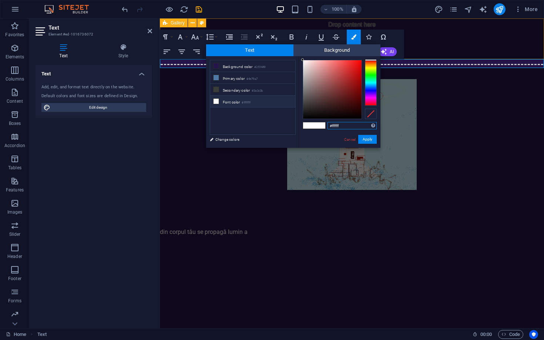
drag, startPoint x: 307, startPoint y: 67, endPoint x: 300, endPoint y: 58, distance: 11.8
click at [300, 58] on div "#ffffff Supported formats #0852ed rgb(8, 82, 237) rgba(8, 82, 237, 90%) hsv(221…" at bounding box center [340, 155] width 82 height 199
click at [365, 139] on button "Apply" at bounding box center [367, 139] width 18 height 9
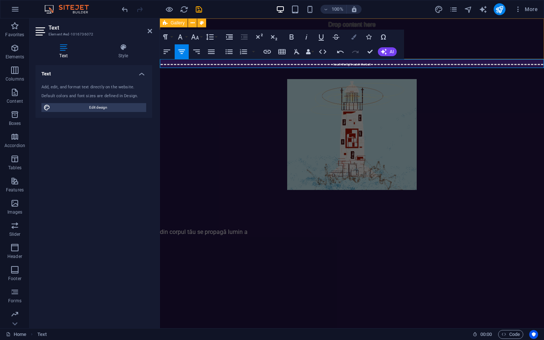
click at [353, 36] on icon "button" at bounding box center [353, 36] width 5 height 5
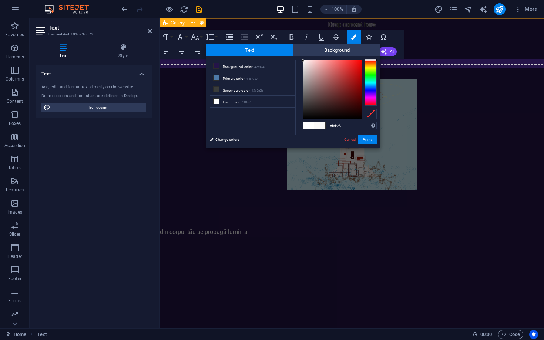
click at [303, 61] on div at bounding box center [303, 61] width 3 height 3
click at [368, 139] on button "Apply" at bounding box center [367, 139] width 18 height 9
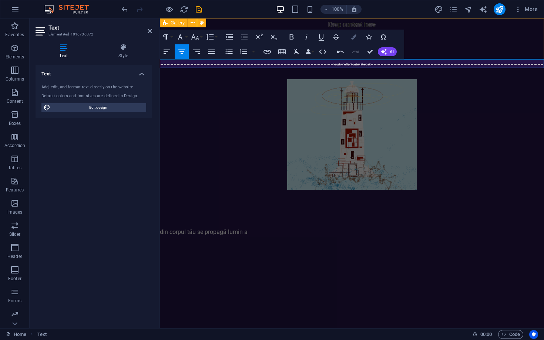
click at [351, 42] on button "Colors" at bounding box center [354, 37] width 14 height 15
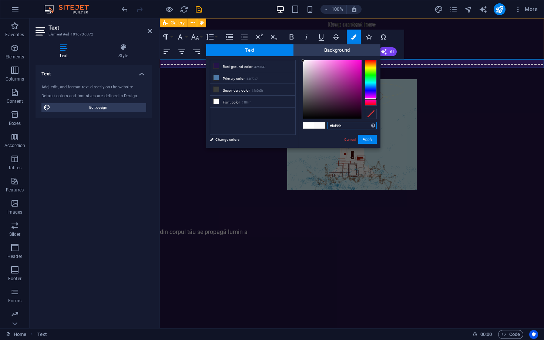
click at [374, 99] on div at bounding box center [371, 83] width 12 height 46
drag, startPoint x: 302, startPoint y: 60, endPoint x: 322, endPoint y: 54, distance: 21.2
click at [322, 54] on div "Text Background less Background color #251449 Primary color #4e79a7 Secondary c…" at bounding box center [293, 96] width 174 height 104
click at [317, 67] on div at bounding box center [316, 67] width 3 height 3
type input "#e5a5db"
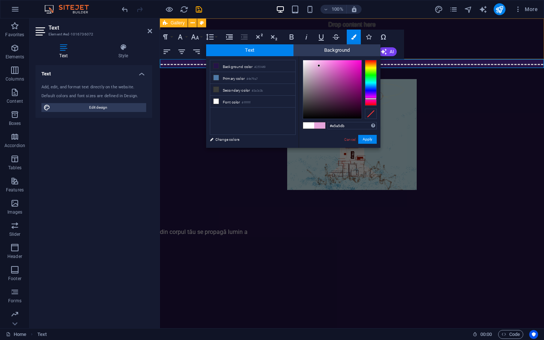
click at [319, 66] on div at bounding box center [332, 89] width 58 height 58
click at [371, 142] on button "Apply" at bounding box center [367, 139] width 18 height 9
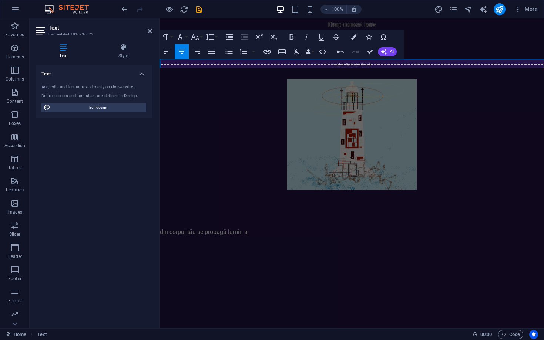
click at [363, 63] on span "​​​​ ​ touch the light catch the bait" at bounding box center [351, 64] width 37 height 3
drag, startPoint x: 378, startPoint y: 65, endPoint x: 315, endPoint y: 65, distance: 62.9
click at [315, 65] on p "​​​​ ​ touch the light catch the bait" at bounding box center [352, 63] width 384 height 9
click at [354, 38] on icon "button" at bounding box center [353, 36] width 5 height 5
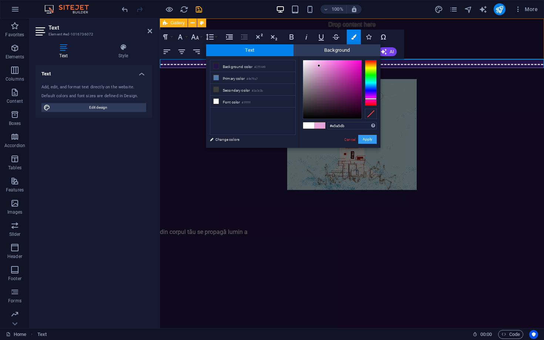
click at [371, 139] on button "Apply" at bounding box center [367, 139] width 18 height 9
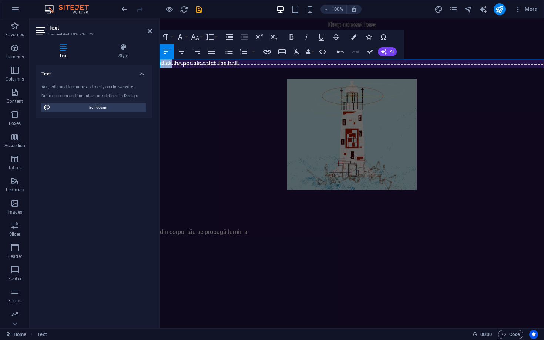
drag, startPoint x: 161, startPoint y: 64, endPoint x: 171, endPoint y: 63, distance: 10.4
click at [171, 63] on p "​click the portals catch the bait" at bounding box center [352, 63] width 384 height 9
drag, startPoint x: 186, startPoint y: 65, endPoint x: 205, endPoint y: 65, distance: 18.9
click at [205, 65] on p "touch the portals catch the bait" at bounding box center [352, 63] width 384 height 9
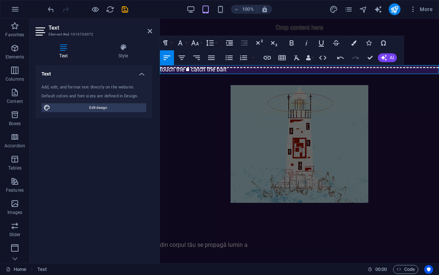
scroll to position [0, 3]
drag, startPoint x: 226, startPoint y: 69, endPoint x: 137, endPoint y: 62, distance: 89.4
click at [356, 42] on icon "button" at bounding box center [353, 42] width 5 height 5
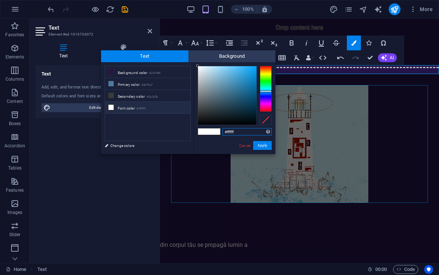
drag, startPoint x: 267, startPoint y: 101, endPoint x: 269, endPoint y: 91, distance: 10.5
click at [269, 91] on div at bounding box center [266, 89] width 12 height 46
drag, startPoint x: 198, startPoint y: 65, endPoint x: 251, endPoint y: 71, distance: 53.9
click at [251, 71] on div at bounding box center [251, 70] width 3 height 3
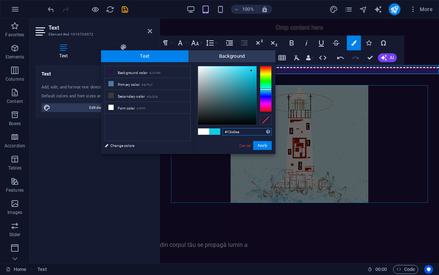
click at [269, 90] on div at bounding box center [266, 89] width 12 height 46
drag, startPoint x: 251, startPoint y: 71, endPoint x: 289, endPoint y: 55, distance: 41.0
click at [289, 55] on body "stella-te-iubesc.com Home Favorites Elements Columns Content Boxes Accordion Ta…" at bounding box center [219, 137] width 439 height 275
type input "#03667e"
click at [255, 95] on div at bounding box center [254, 95] width 3 height 3
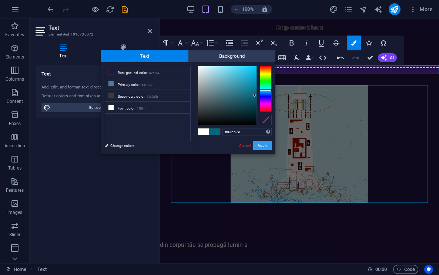
click at [260, 144] on button "Apply" at bounding box center [262, 145] width 18 height 9
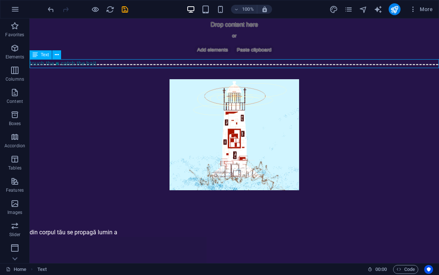
click at [92, 63] on div "touch the ■ catch the bait" at bounding box center [234, 63] width 409 height 9
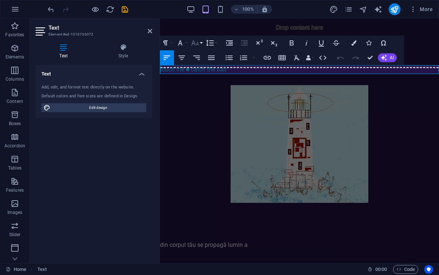
click at [198, 42] on icon "button" at bounding box center [195, 42] width 9 height 9
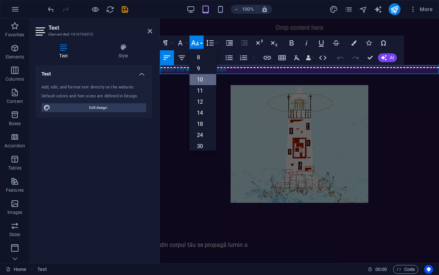
click at [202, 77] on link "10" at bounding box center [202, 79] width 27 height 11
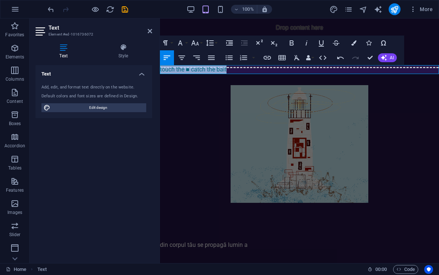
drag, startPoint x: 233, startPoint y: 70, endPoint x: 143, endPoint y: 68, distance: 89.5
click at [192, 44] on icon "button" at bounding box center [195, 42] width 8 height 5
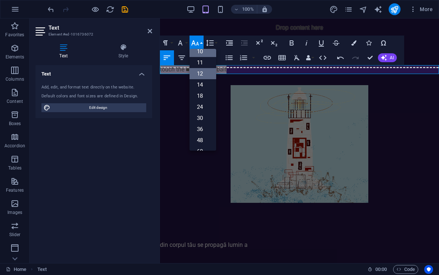
scroll to position [10, 0]
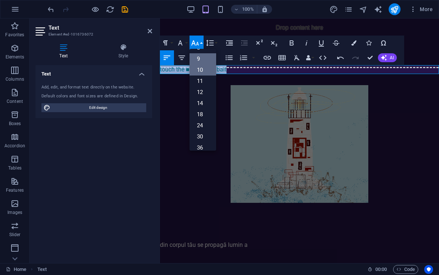
click at [205, 61] on link "9" at bounding box center [202, 58] width 27 height 11
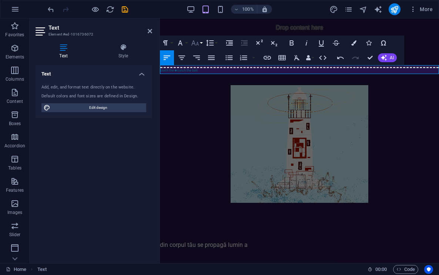
click at [197, 47] on icon "button" at bounding box center [195, 42] width 9 height 9
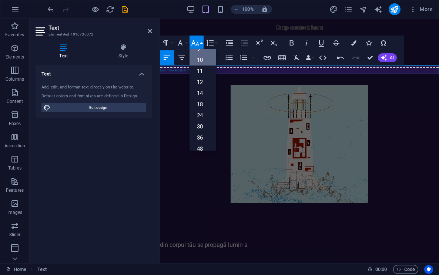
click at [207, 62] on link "10" at bounding box center [202, 59] width 27 height 11
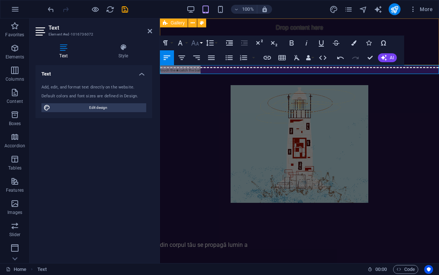
click at [198, 43] on icon "button" at bounding box center [195, 42] width 9 height 9
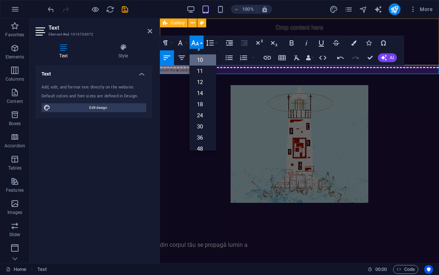
scroll to position [31, 0]
click at [205, 60] on link "11" at bounding box center [202, 59] width 27 height 11
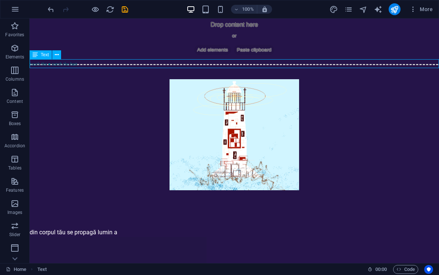
click at [71, 66] on div "touch the ■ catch the bait" at bounding box center [234, 63] width 409 height 9
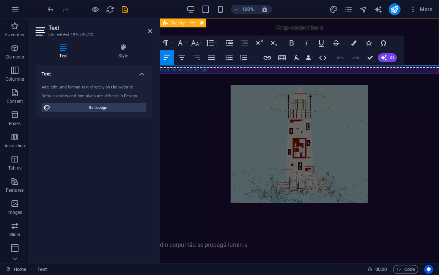
click at [200, 61] on icon "button" at bounding box center [196, 57] width 9 height 9
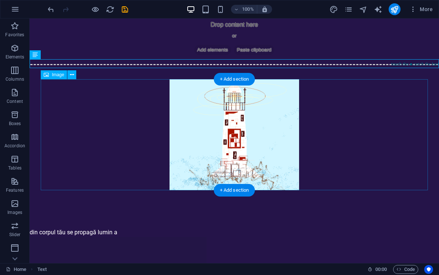
scroll to position [0, 0]
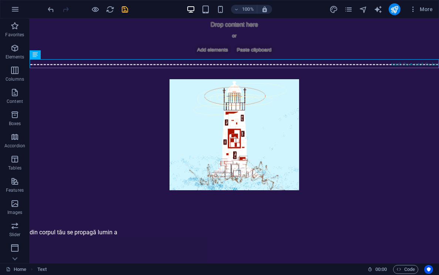
click at [128, 7] on icon "save" at bounding box center [125, 9] width 9 height 9
click at [420, 63] on div "touch the ■ catch the bait" at bounding box center [234, 63] width 409 height 9
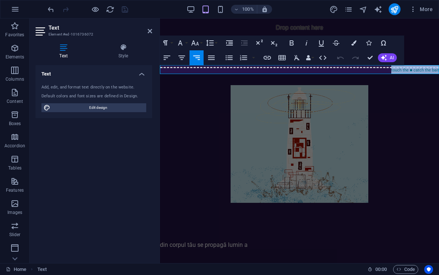
drag, startPoint x: 391, startPoint y: 68, endPoint x: 457, endPoint y: 68, distance: 65.9
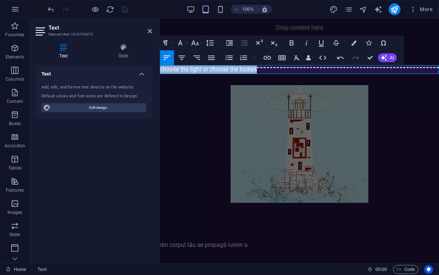
drag, startPoint x: 269, startPoint y: 71, endPoint x: 153, endPoint y: 72, distance: 115.8
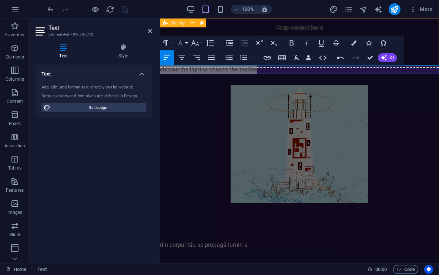
click at [180, 45] on icon "button" at bounding box center [180, 42] width 9 height 9
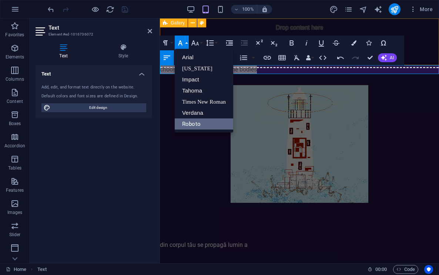
click at [178, 42] on icon "button" at bounding box center [180, 42] width 9 height 9
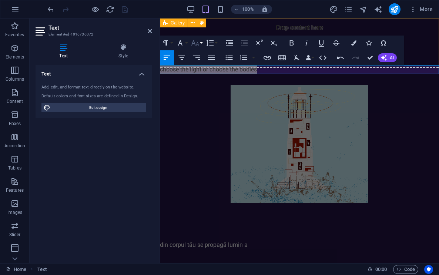
click at [197, 50] on button "Font Size" at bounding box center [196, 43] width 14 height 15
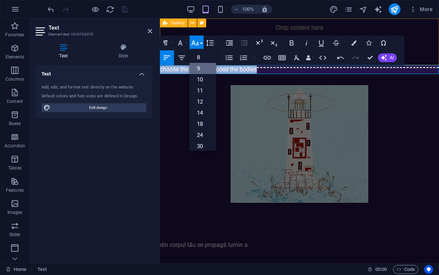
click at [203, 68] on link "9" at bounding box center [202, 68] width 27 height 11
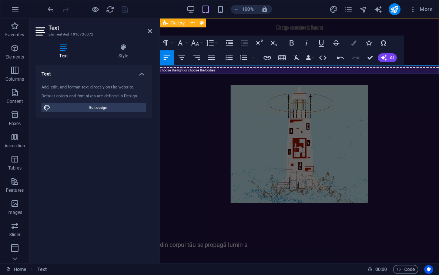
click at [353, 43] on icon "button" at bounding box center [353, 42] width 5 height 5
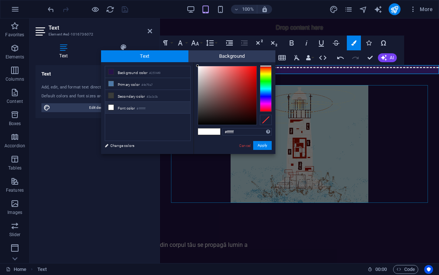
click at [265, 81] on div at bounding box center [266, 89] width 12 height 46
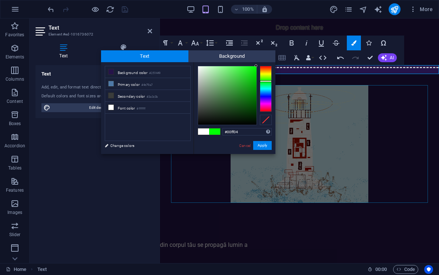
drag, startPoint x: 199, startPoint y: 65, endPoint x: 277, endPoint y: 61, distance: 78.2
click at [276, 61] on body "stella-te-iubesc.com Home Favorites Elements Columns Content Boxes Accordion Ta…" at bounding box center [219, 137] width 439 height 275
type input "#05f509"
click at [255, 68] on div at bounding box center [254, 68] width 3 height 3
click at [260, 147] on button "Apply" at bounding box center [262, 145] width 18 height 9
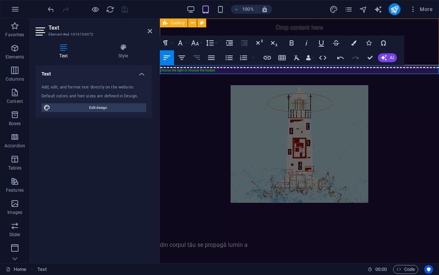
click at [200, 59] on icon "button" at bounding box center [196, 57] width 9 height 9
drag, startPoint x: 370, startPoint y: 59, endPoint x: 341, endPoint y: 43, distance: 33.6
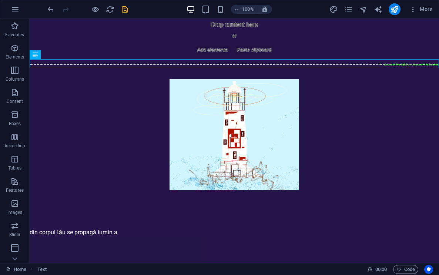
click at [126, 11] on icon "save" at bounding box center [125, 9] width 9 height 9
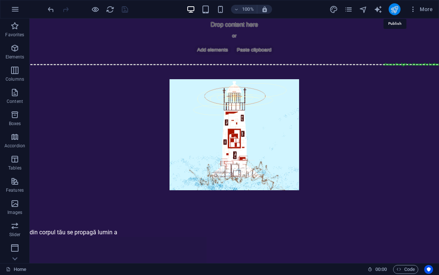
click at [394, 10] on icon "publish" at bounding box center [394, 9] width 9 height 9
click at [351, 9] on icon "pages" at bounding box center [348, 9] width 9 height 9
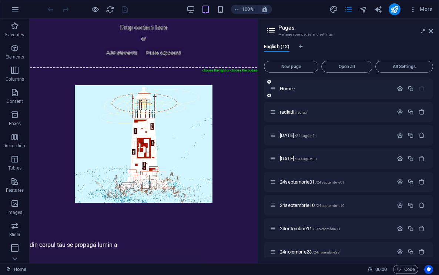
click at [293, 91] on div "Home /" at bounding box center [331, 88] width 123 height 9
click at [293, 89] on span "/" at bounding box center [293, 89] width 1 height 4
click at [309, 90] on p "Home /" at bounding box center [335, 88] width 111 height 5
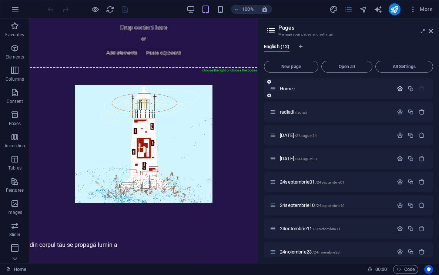
click at [399, 90] on icon "button" at bounding box center [400, 88] width 6 height 6
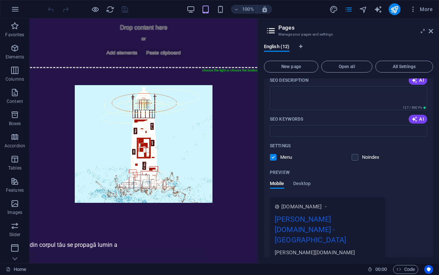
scroll to position [115, 0]
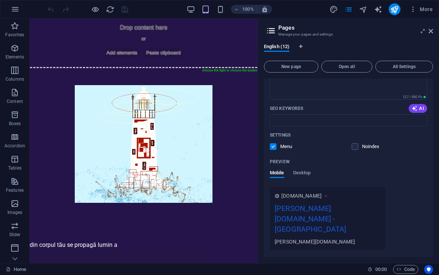
drag, startPoint x: 366, startPoint y: 209, endPoint x: 345, endPoint y: 209, distance: 21.5
click at [345, 209] on div "[PERSON_NAME][DOMAIN_NAME] - [GEOGRAPHIC_DATA]" at bounding box center [328, 220] width 106 height 35
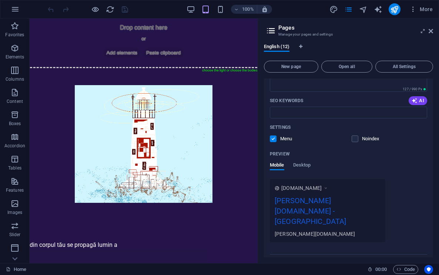
scroll to position [123, 0]
click at [307, 165] on span "Desktop" at bounding box center [302, 165] width 18 height 10
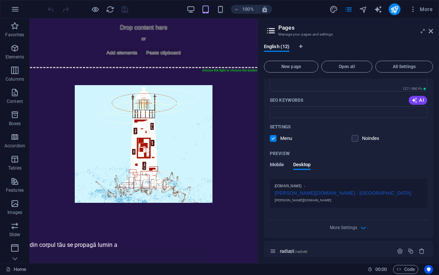
click at [275, 163] on span "Mobile" at bounding box center [277, 165] width 14 height 10
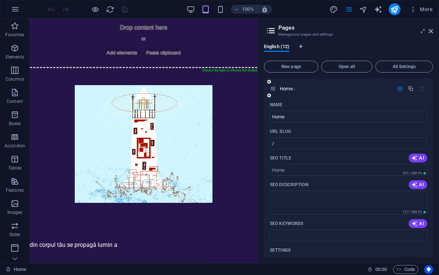
scroll to position [0, 0]
click at [314, 238] on input "SEO Keywords" at bounding box center [348, 235] width 157 height 12
drag, startPoint x: 297, startPoint y: 117, endPoint x: 259, endPoint y: 115, distance: 38.5
click at [259, 115] on aside "Pages Manage your pages and settings English (12) New page Open all All Setting…" at bounding box center [348, 140] width 181 height 245
type input "index"
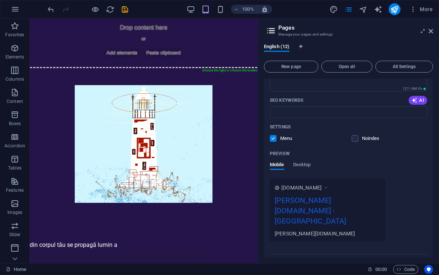
scroll to position [134, 0]
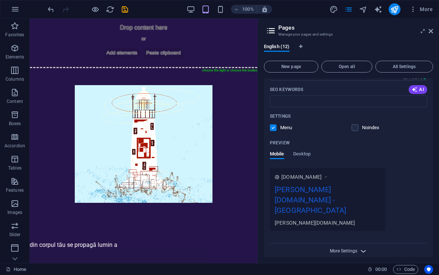
click at [347, 248] on span "More Settings" at bounding box center [343, 250] width 27 height 5
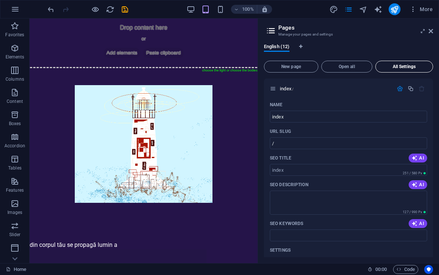
scroll to position [0, 0]
click at [354, 88] on p "index /" at bounding box center [335, 88] width 111 height 5
click at [127, 10] on icon "save" at bounding box center [125, 9] width 9 height 9
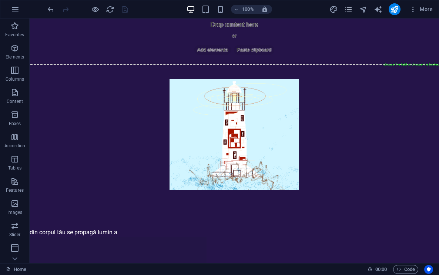
click at [348, 11] on icon "pages" at bounding box center [348, 9] width 9 height 9
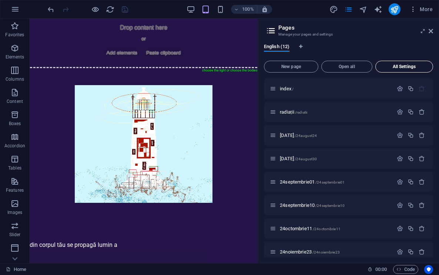
click at [393, 69] on span "All Settings" at bounding box center [403, 66] width 51 height 4
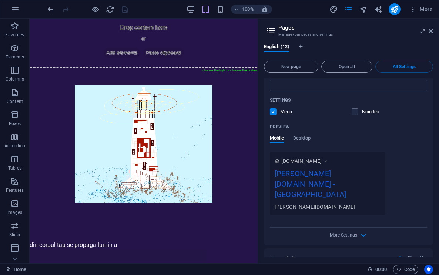
scroll to position [150, 0]
click at [313, 161] on span "[DOMAIN_NAME]" at bounding box center [301, 160] width 40 height 7
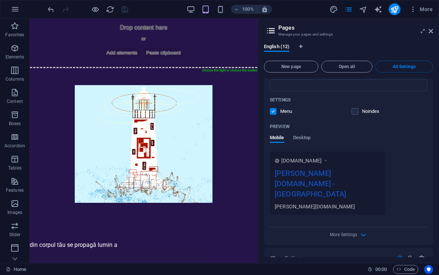
drag, startPoint x: 371, startPoint y: 171, endPoint x: 335, endPoint y: 171, distance: 36.3
click at [335, 171] on div "[PERSON_NAME][DOMAIN_NAME] - [GEOGRAPHIC_DATA]" at bounding box center [328, 185] width 106 height 35
click at [407, 174] on div "[DOMAIN_NAME] [PERSON_NAME][DOMAIN_NAME] - [GEOGRAPHIC_DATA] [DOMAIN_NAME]" at bounding box center [348, 183] width 157 height 63
click at [353, 111] on label at bounding box center [354, 111] width 7 height 7
click at [0, 0] on input "checkbox" at bounding box center [0, 0] width 0 height 0
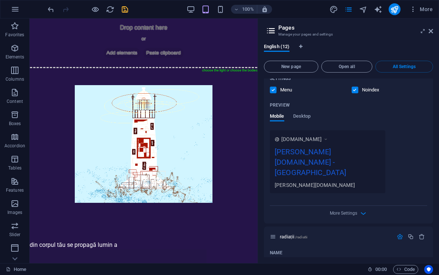
scroll to position [171, 0]
click at [301, 182] on div "[PERSON_NAME][DOMAIN_NAME]" at bounding box center [328, 186] width 106 height 8
click at [302, 151] on div "[PERSON_NAME][DOMAIN_NAME] - [GEOGRAPHIC_DATA]" at bounding box center [328, 164] width 106 height 35
click at [326, 142] on div "[DOMAIN_NAME]" at bounding box center [304, 139] width 47 height 7
click at [328, 140] on icon at bounding box center [325, 139] width 5 height 7
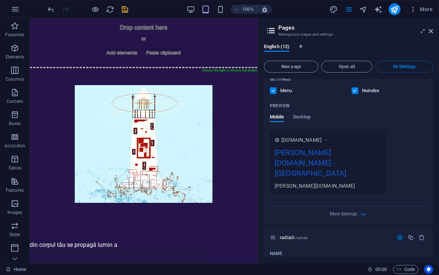
click at [328, 140] on icon at bounding box center [325, 139] width 5 height 7
click at [296, 141] on span "[DOMAIN_NAME]" at bounding box center [301, 139] width 40 height 7
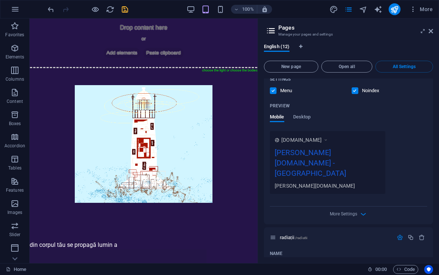
click at [296, 141] on span "[DOMAIN_NAME]" at bounding box center [301, 139] width 40 height 7
click at [275, 140] on icon at bounding box center [277, 140] width 5 height 5
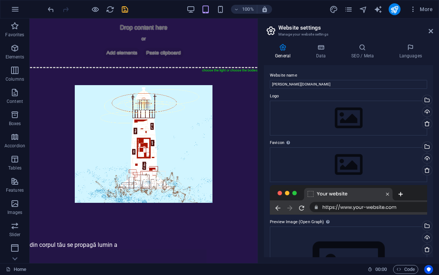
click at [275, 140] on label "Favicon Set the favicon of your website here. A favicon is a small icon shown i…" at bounding box center [348, 142] width 157 height 9
drag, startPoint x: 308, startPoint y: 84, endPoint x: 264, endPoint y: 84, distance: 44.0
click at [264, 84] on div "Website name [PERSON_NAME][DOMAIN_NAME] Logo Drag files here, click to choose f…" at bounding box center [348, 161] width 169 height 192
type input "f"
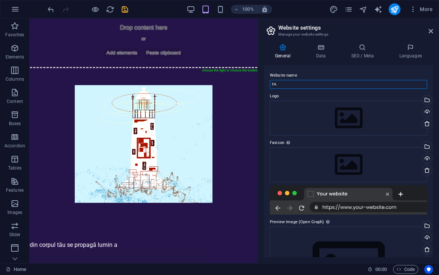
type input "F"
type input "l"
type input "F"
type input "FARUL"
click at [320, 51] on h4 "Data" at bounding box center [321, 52] width 35 height 16
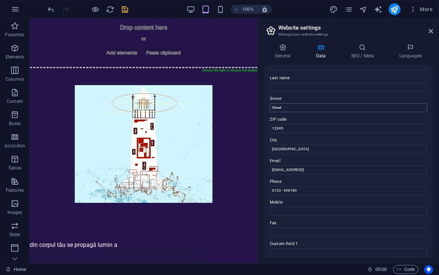
scroll to position [51, 0]
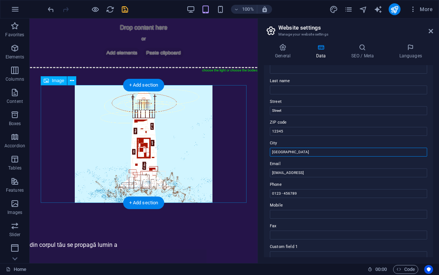
drag, startPoint x: 318, startPoint y: 172, endPoint x: 245, endPoint y: 150, distance: 76.0
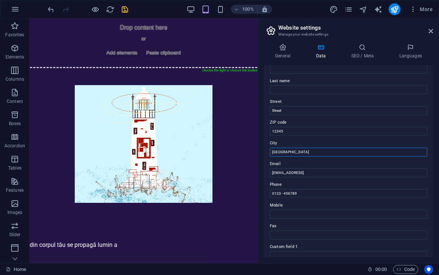
drag, startPoint x: 304, startPoint y: 151, endPoint x: 261, endPoint y: 151, distance: 42.5
click at [261, 151] on div "General Data SEO / Meta Languages Website name FARUL Logo Drag files here, clic…" at bounding box center [348, 150] width 181 height 225
drag, startPoint x: 300, startPoint y: 131, endPoint x: 272, endPoint y: 131, distance: 27.4
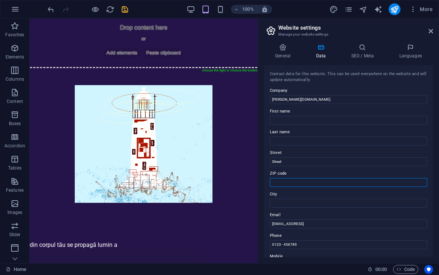
scroll to position [0, 0]
drag, startPoint x: 286, startPoint y: 163, endPoint x: 266, endPoint y: 162, distance: 20.0
drag, startPoint x: 316, startPoint y: 99, endPoint x: 262, endPoint y: 99, distance: 54.8
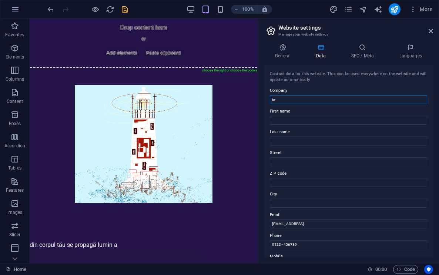
type input "i"
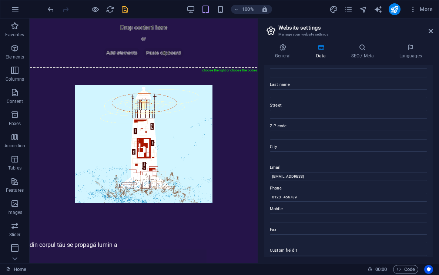
scroll to position [48, 0]
drag, startPoint x: 363, startPoint y: 176, endPoint x: 271, endPoint y: 176, distance: 91.8
type input "[EMAIL_ADDRESS][DOMAIN_NAME]"
drag, startPoint x: 300, startPoint y: 194, endPoint x: 269, endPoint y: 195, distance: 31.1
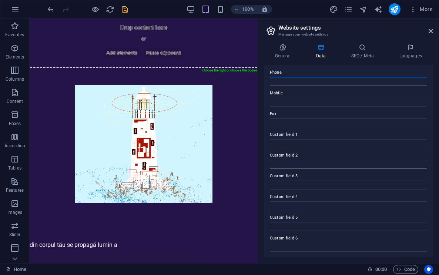
scroll to position [163, 0]
click at [407, 55] on h4 "Languages" at bounding box center [410, 52] width 45 height 16
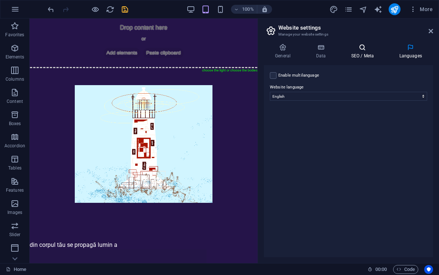
click at [369, 50] on icon at bounding box center [362, 47] width 45 height 7
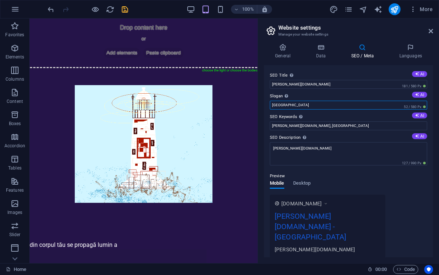
drag, startPoint x: 296, startPoint y: 105, endPoint x: 268, endPoint y: 105, distance: 27.7
click at [268, 105] on div "SEO Title The title of your website - make it something that stands out in sear…" at bounding box center [348, 161] width 169 height 192
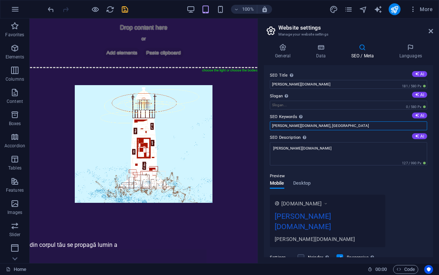
drag, startPoint x: 324, startPoint y: 125, endPoint x: 307, endPoint y: 127, distance: 16.7
click at [307, 127] on input "[PERSON_NAME][DOMAIN_NAME], [GEOGRAPHIC_DATA]" at bounding box center [348, 125] width 157 height 9
type input "s"
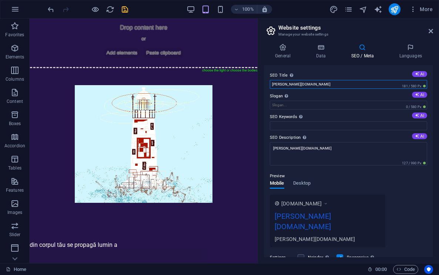
drag, startPoint x: 313, startPoint y: 85, endPoint x: 267, endPoint y: 85, distance: 45.9
click at [267, 85] on div "SEO Title The title of your website - make it something that stands out in sear…" at bounding box center [348, 161] width 169 height 192
click at [314, 84] on input "[PERSON_NAME][DOMAIN_NAME]" at bounding box center [348, 84] width 157 height 9
click at [320, 54] on h4 "Data" at bounding box center [321, 52] width 35 height 16
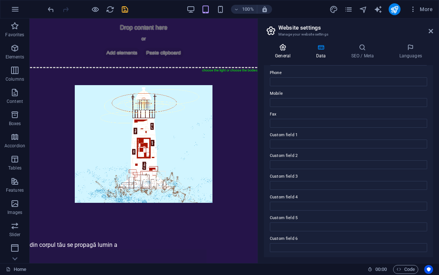
click at [281, 45] on icon at bounding box center [283, 47] width 38 height 7
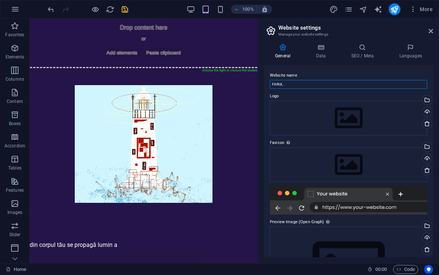
drag, startPoint x: 302, startPoint y: 83, endPoint x: 271, endPoint y: 83, distance: 30.3
click at [271, 83] on input "FARUL" at bounding box center [348, 84] width 157 height 9
type input "i"
click at [320, 52] on h4 "Data" at bounding box center [321, 52] width 35 height 16
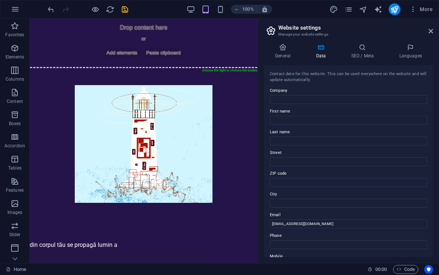
scroll to position [0, 0]
click at [283, 99] on input "Company" at bounding box center [348, 99] width 157 height 9
type input "iwannamarryalighthousekeeper"
click at [277, 51] on h4 "General" at bounding box center [284, 52] width 41 height 16
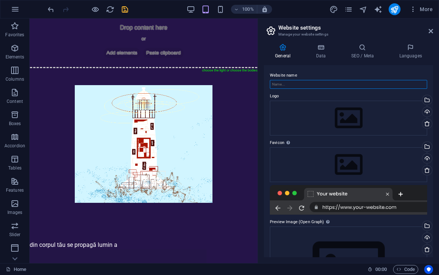
click at [298, 85] on input "Website name" at bounding box center [348, 84] width 157 height 9
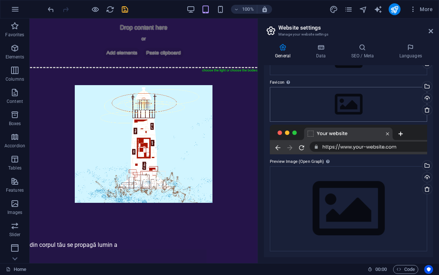
scroll to position [60, 0]
type input "[PERSON_NAME]-iubesc"
click at [122, 9] on icon "save" at bounding box center [125, 9] width 9 height 9
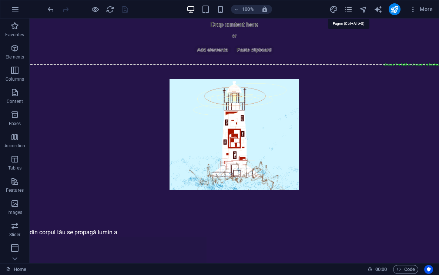
click at [347, 11] on icon "pages" at bounding box center [348, 9] width 9 height 9
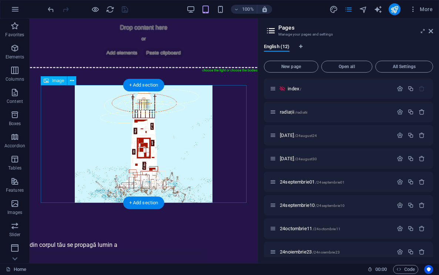
click at [165, 125] on figure at bounding box center [144, 144] width 206 height 118
select select "px"
select select "1"
select select
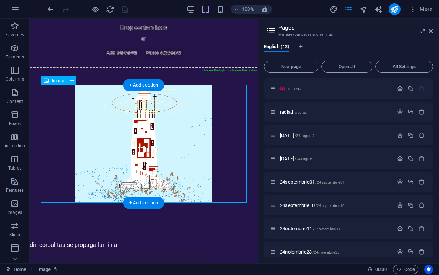
select select "alternate"
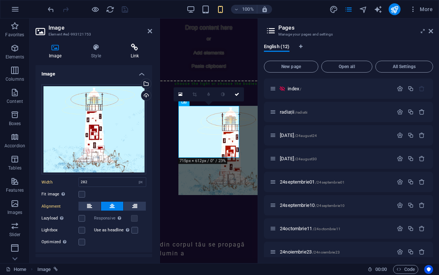
click at [134, 49] on icon at bounding box center [134, 47] width 35 height 7
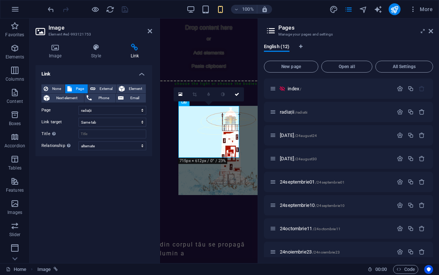
click at [125, 115] on div "None Page External Element Next element Phone Email Page index radiații [DATE] …" at bounding box center [93, 117] width 105 height 66
select select "10"
click at [149, 31] on icon at bounding box center [150, 31] width 4 height 6
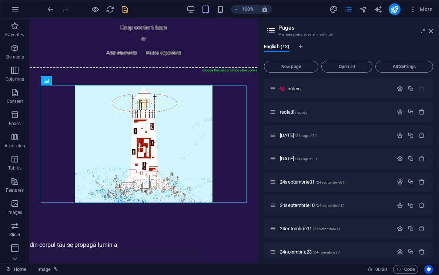
click at [128, 12] on icon "save" at bounding box center [125, 9] width 9 height 9
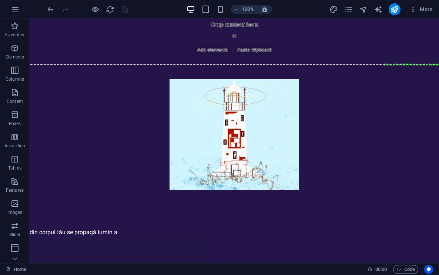
click at [390, 5] on div at bounding box center [394, 9] width 12 height 12
click at [393, 8] on icon "publish" at bounding box center [394, 9] width 9 height 9
